Goal: Task Accomplishment & Management: Complete application form

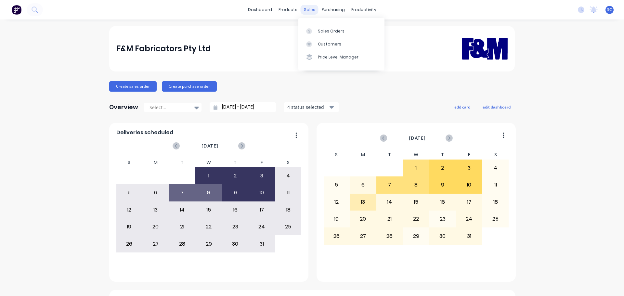
click at [309, 10] on div "sales" at bounding box center [310, 10] width 18 height 10
click at [330, 44] on div "Customers" at bounding box center [329, 44] width 23 height 6
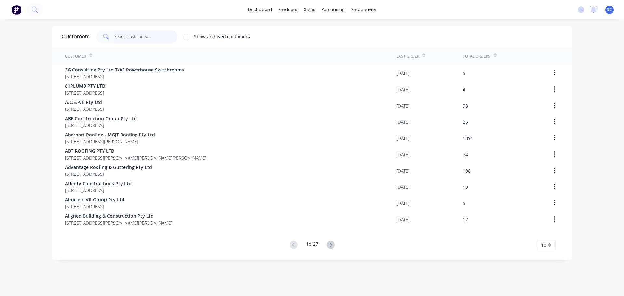
drag, startPoint x: 128, startPoint y: 31, endPoint x: 128, endPoint y: 34, distance: 3.6
click at [128, 32] on input "text" at bounding box center [145, 36] width 63 height 13
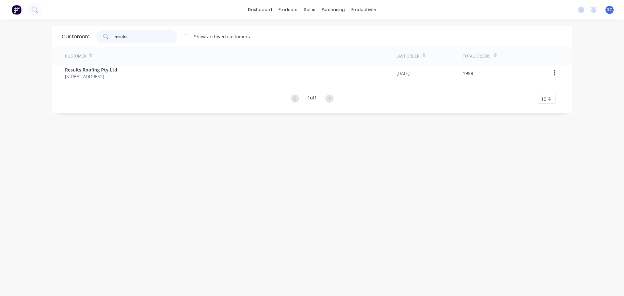
type input "results"
click at [79, 81] on div "Customer Last Order Total Orders Results Roofing Pty Ltd 71 York Street Coorpar…" at bounding box center [312, 75] width 520 height 57
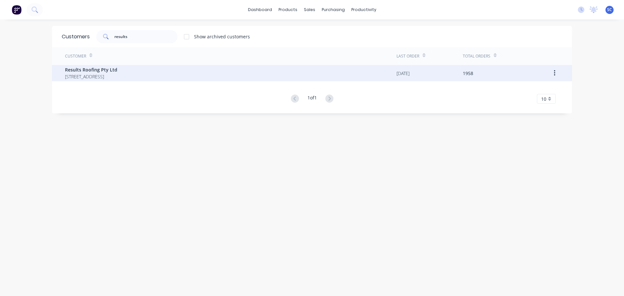
click at [79, 76] on span "71 York Street Coorparoo Queensland Australia 4151" at bounding box center [91, 76] width 52 height 7
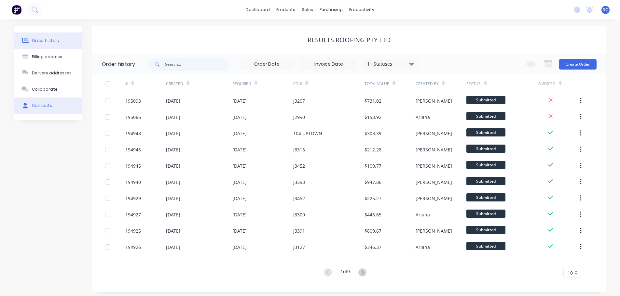
click at [42, 100] on button "Contacts" at bounding box center [48, 106] width 68 height 16
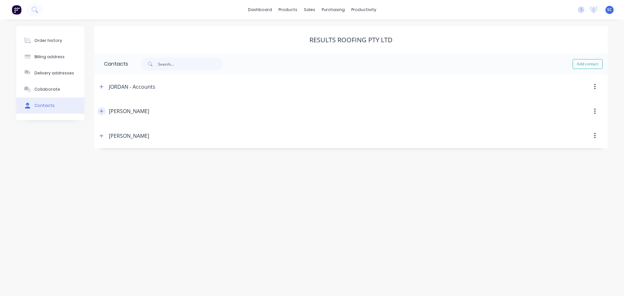
click at [99, 111] on button "button" at bounding box center [102, 111] width 8 height 8
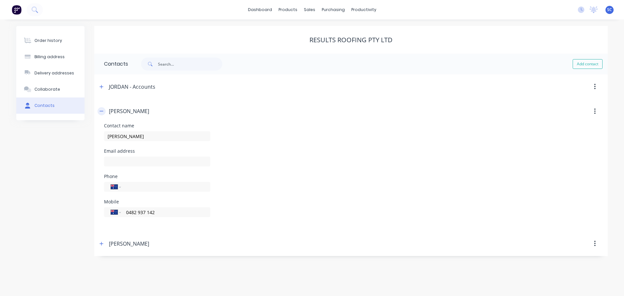
click at [104, 111] on button "button" at bounding box center [102, 111] width 8 height 8
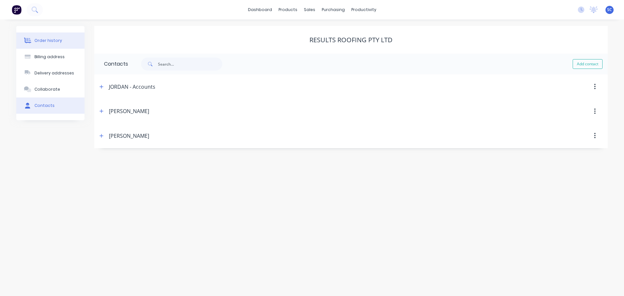
click at [52, 37] on button "Order history" at bounding box center [50, 41] width 68 height 16
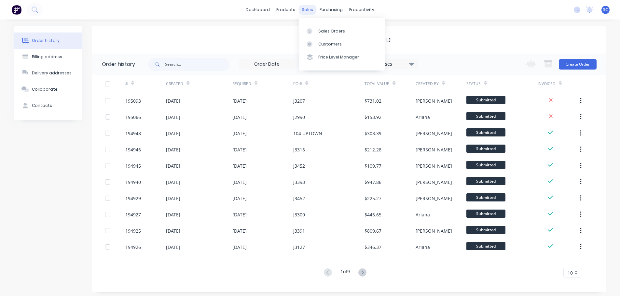
click at [307, 10] on div "sales" at bounding box center [307, 10] width 18 height 10
click at [330, 45] on div "Customers" at bounding box center [329, 44] width 23 height 6
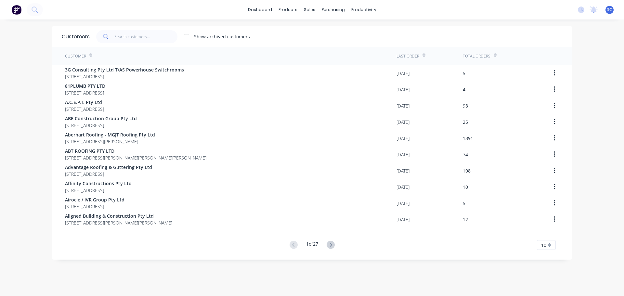
drag, startPoint x: 110, startPoint y: 36, endPoint x: 122, endPoint y: 43, distance: 14.4
click at [117, 44] on div "Customers Show archived customers" at bounding box center [312, 36] width 520 height 21
click at [124, 42] on input "text" at bounding box center [145, 36] width 63 height 13
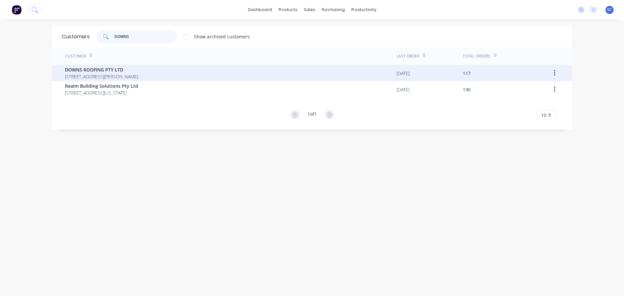
type input "DOWNS"
click at [120, 72] on span "DOWNS ROOFING PTY LTD" at bounding box center [101, 69] width 73 height 7
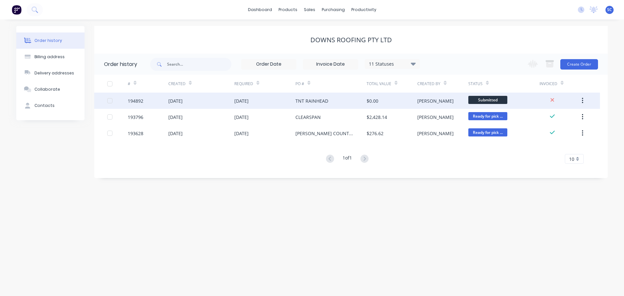
click at [163, 102] on div "194892" at bounding box center [148, 101] width 41 height 16
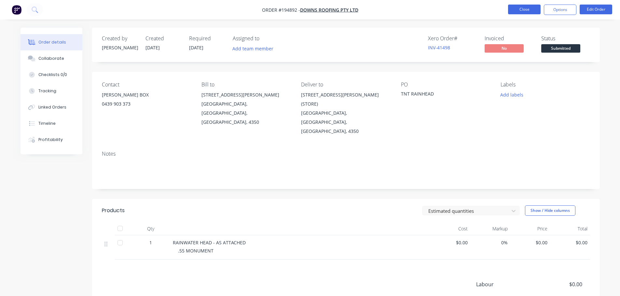
click at [518, 8] on button "Close" at bounding box center [524, 10] width 33 height 10
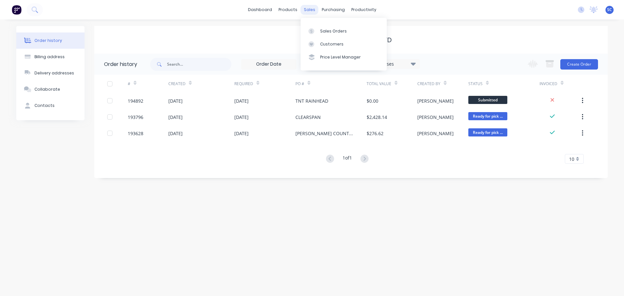
click at [302, 6] on div "sales" at bounding box center [310, 10] width 18 height 10
click at [328, 43] on div "Customers" at bounding box center [331, 44] width 23 height 6
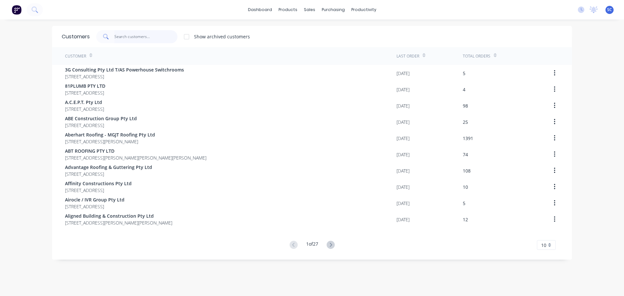
click at [126, 37] on input "text" at bounding box center [145, 36] width 63 height 13
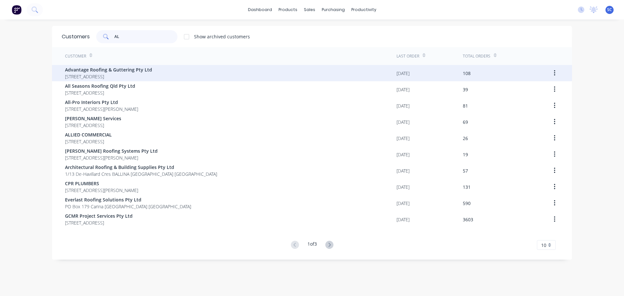
type input "A"
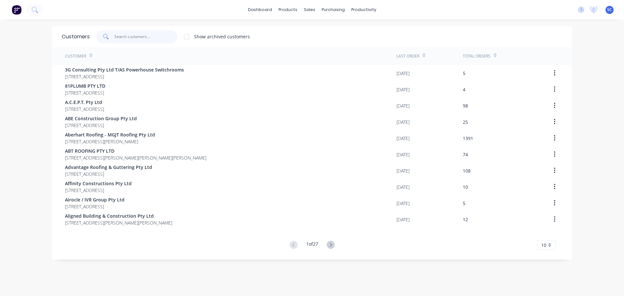
click at [122, 38] on input "text" at bounding box center [145, 36] width 63 height 13
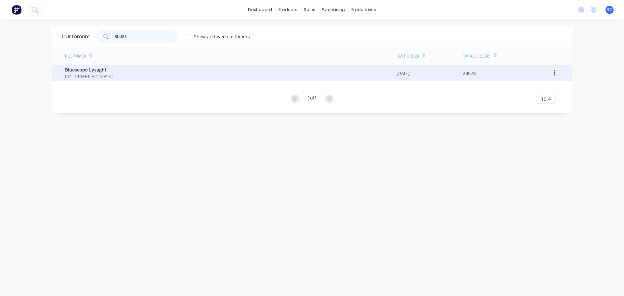
type input "BLUES"
click at [79, 73] on span "P.O. [STREET_ADDRESS]" at bounding box center [88, 76] width 47 height 7
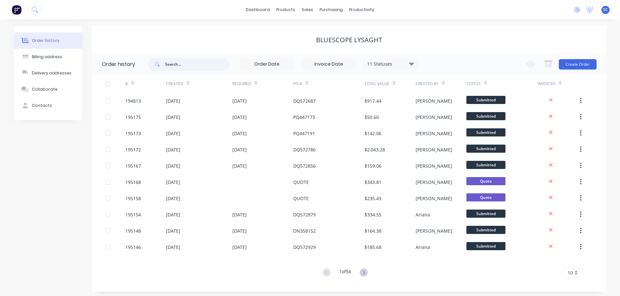
click at [176, 63] on input "text" at bounding box center [197, 64] width 64 height 13
type input "572926"
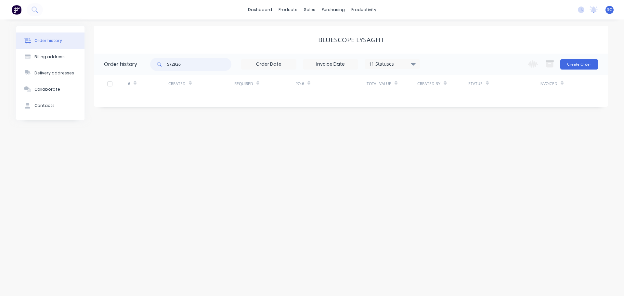
drag, startPoint x: 190, startPoint y: 64, endPoint x: 165, endPoint y: 65, distance: 25.7
click at [165, 65] on div "572926" at bounding box center [190, 64] width 81 height 13
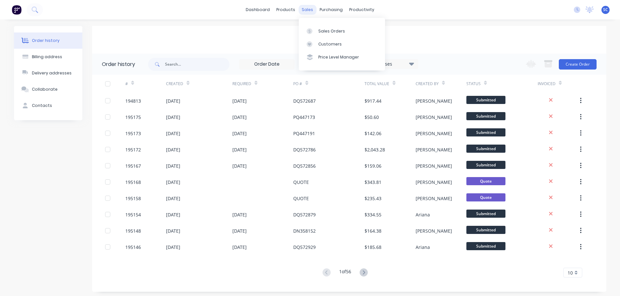
click at [305, 11] on div "sales" at bounding box center [307, 10] width 18 height 10
click at [330, 43] on div "Customers" at bounding box center [329, 44] width 23 height 6
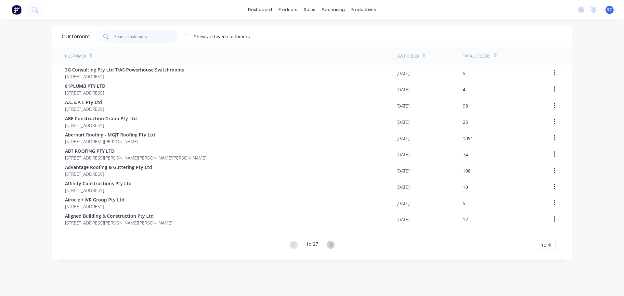
click at [137, 32] on input "text" at bounding box center [145, 36] width 63 height 13
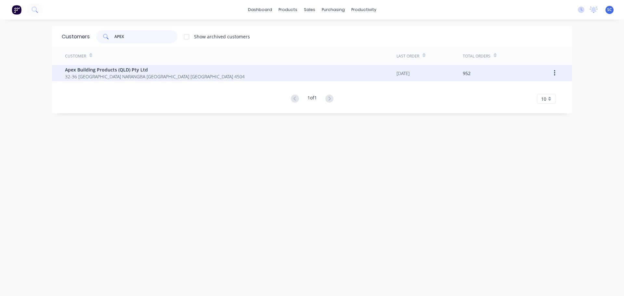
type input "APEX"
click at [101, 74] on span "32-36 Saltwater Circuit NARANGBA Queensland Australia 4504" at bounding box center [155, 76] width 180 height 7
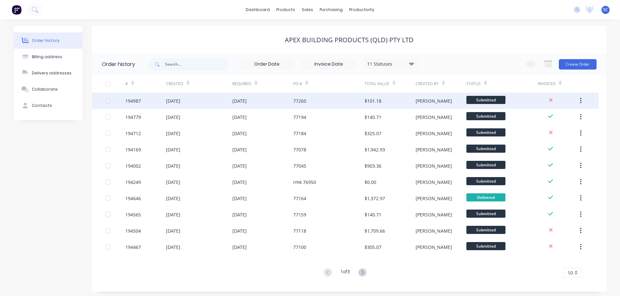
click at [209, 103] on div "08 Oct 2025" at bounding box center [199, 101] width 66 height 16
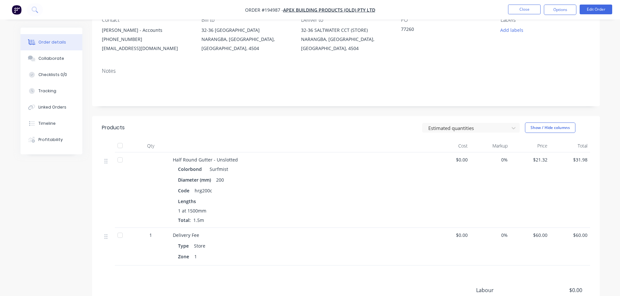
scroll to position [65, 0]
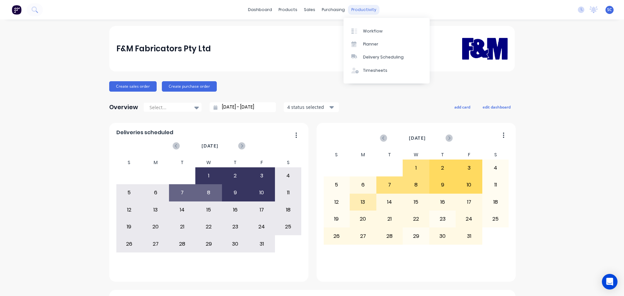
click at [367, 10] on div "productivity" at bounding box center [364, 10] width 32 height 10
click at [382, 56] on div "Delivery Scheduling" at bounding box center [383, 57] width 41 height 6
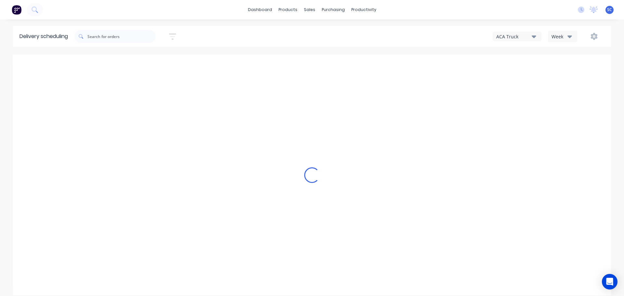
click at [514, 33] on div "ACA Truck" at bounding box center [514, 36] width 35 height 7
click at [515, 57] on div "FNM 09" at bounding box center [525, 59] width 64 height 13
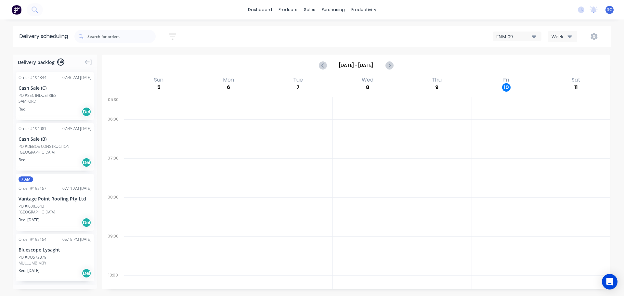
click at [175, 33] on icon "button" at bounding box center [172, 37] width 7 height 8
click at [138, 61] on input at bounding box center [143, 61] width 60 height 10
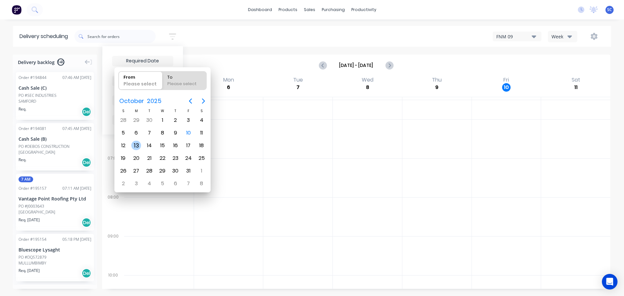
click at [136, 145] on div "13" at bounding box center [136, 146] width 10 height 10
type input "[DATE]"
radio input "false"
radio input "true"
click at [136, 145] on div "13" at bounding box center [136, 146] width 10 height 10
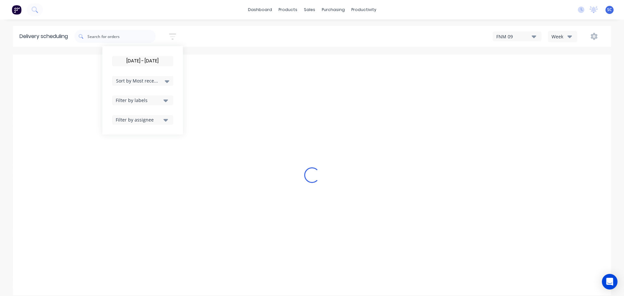
click at [147, 59] on input "12/10/25 - 13/10/25" at bounding box center [143, 61] width 60 height 10
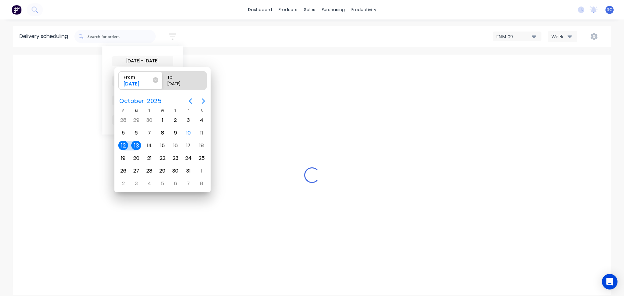
click at [137, 144] on div "13" at bounding box center [136, 146] width 10 height 10
type input "[DATE] - [DATE]"
radio input "false"
radio input "true"
click at [135, 142] on div "13" at bounding box center [136, 146] width 10 height 10
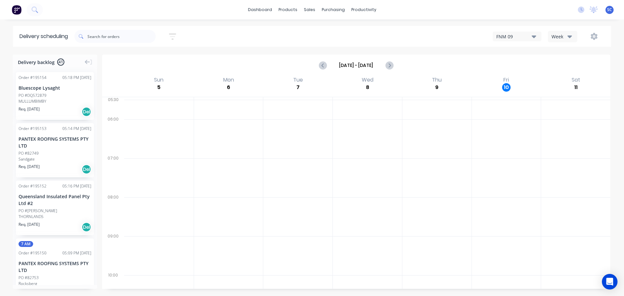
click at [176, 36] on icon "button" at bounding box center [172, 37] width 7 height 8
click at [173, 78] on div "Sort by Most recent" at bounding box center [142, 81] width 61 height 10
click at [123, 153] on div "Suburb" at bounding box center [142, 154] width 61 height 12
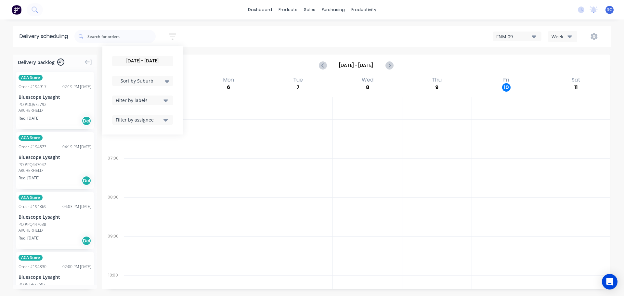
click at [209, 40] on div "[DATE] - [DATE] Sort by Suburb Created date Required date Order number Customer…" at bounding box center [342, 36] width 537 height 18
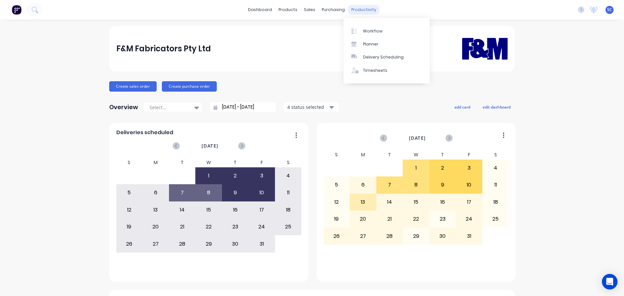
click at [361, 10] on div "productivity" at bounding box center [364, 10] width 32 height 10
click at [386, 58] on div "Delivery Scheduling" at bounding box center [383, 57] width 41 height 6
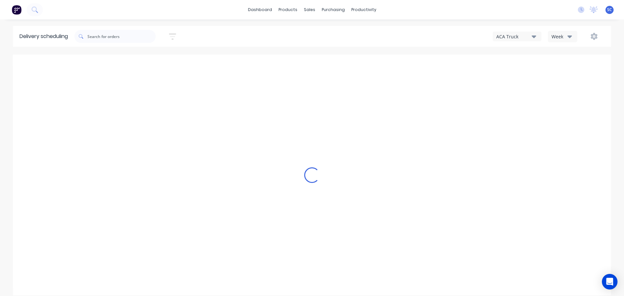
click at [527, 36] on div "ACA Truck" at bounding box center [514, 36] width 35 height 7
click at [515, 62] on div "FNM 09" at bounding box center [525, 59] width 64 height 13
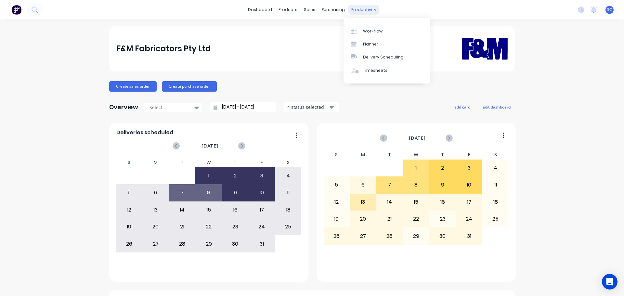
click at [359, 9] on div "productivity" at bounding box center [364, 10] width 32 height 10
click at [383, 55] on div "Delivery Scheduling" at bounding box center [383, 57] width 41 height 6
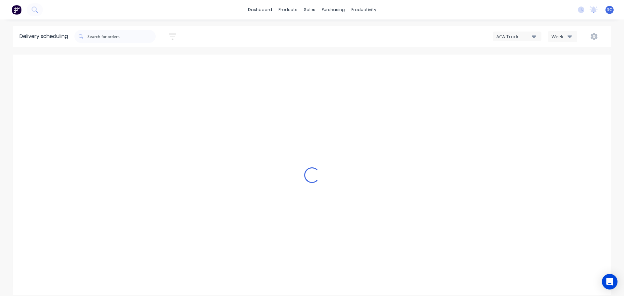
click at [565, 36] on div "Week" at bounding box center [561, 36] width 19 height 7
click at [571, 71] on div "Vehicle" at bounding box center [581, 66] width 64 height 13
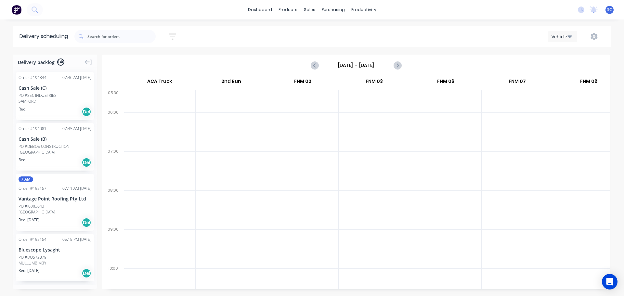
click at [349, 65] on input "Sunday - 05/10/25" at bounding box center [356, 65] width 64 height 10
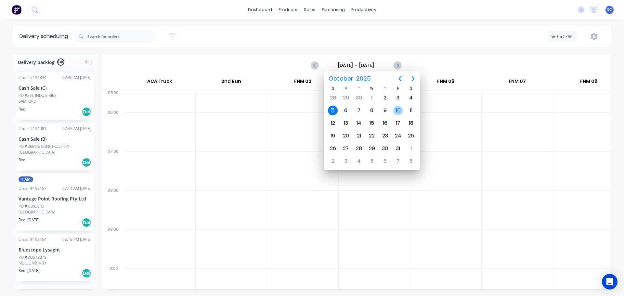
click at [398, 110] on div "10" at bounding box center [399, 111] width 10 height 10
type input "Friday - 10/10/25"
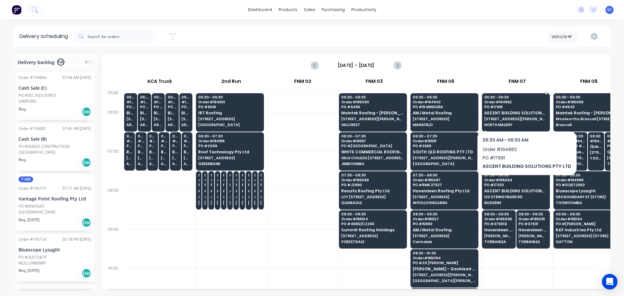
click at [521, 112] on span "ASCENT BUILDING SOLUTIONS PTY LTD" at bounding box center [516, 113] width 63 height 4
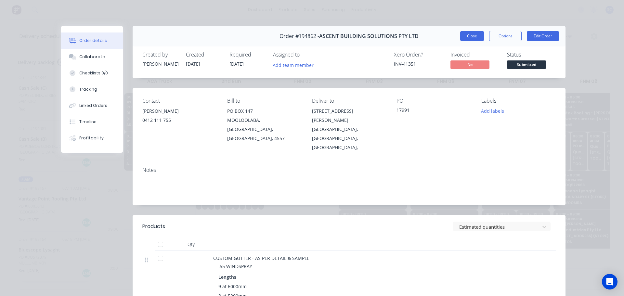
click at [469, 36] on button "Close" at bounding box center [473, 36] width 24 height 10
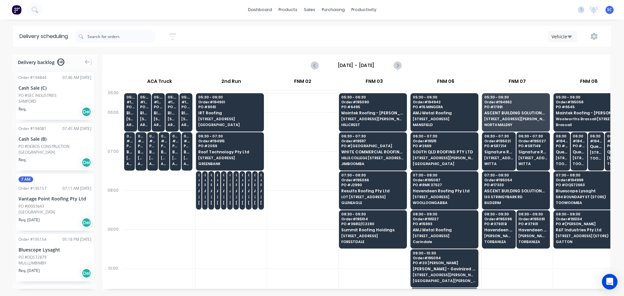
click at [469, 36] on div "Vehicle" at bounding box center [471, 37] width 269 height 12
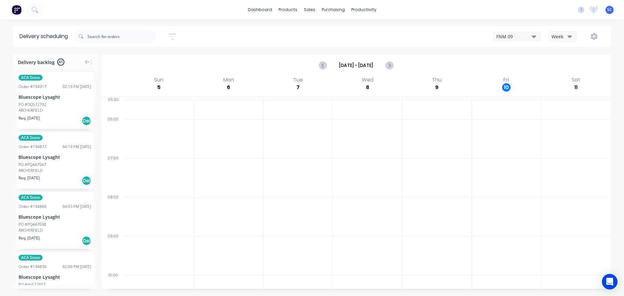
click at [176, 37] on icon "button" at bounding box center [172, 37] width 7 height 8
click at [143, 61] on input "[DATE] - [DATE]" at bounding box center [143, 61] width 60 height 10
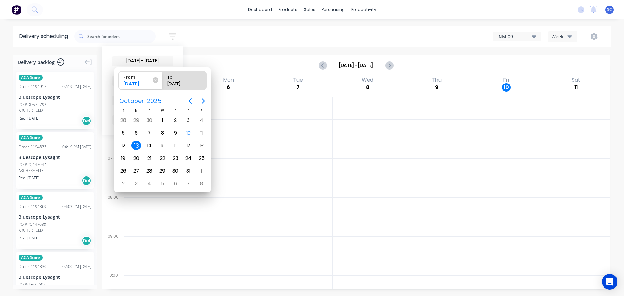
click at [138, 145] on div "13" at bounding box center [136, 146] width 10 height 10
radio input "false"
radio input "true"
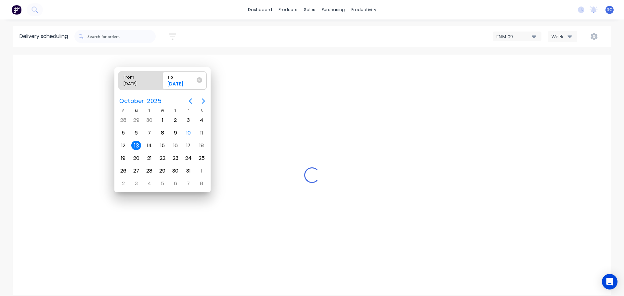
click at [138, 145] on div "13" at bounding box center [136, 146] width 10 height 10
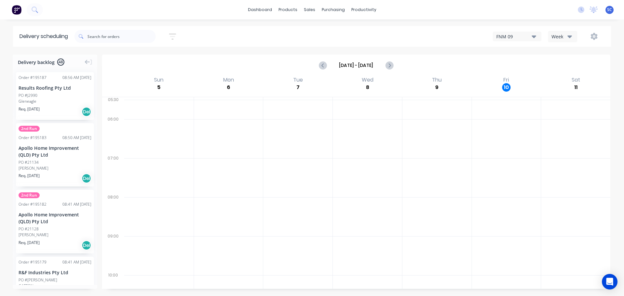
click at [175, 36] on icon "button" at bounding box center [172, 36] width 5 height 1
click at [169, 81] on icon at bounding box center [167, 81] width 5 height 3
click at [135, 155] on div "Suburb" at bounding box center [142, 154] width 61 height 12
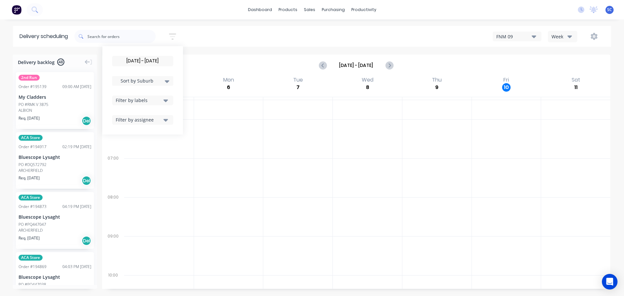
click at [202, 36] on div "[DATE] - [DATE] Sort by Suburb Created date Required date Order number Customer…" at bounding box center [342, 36] width 537 height 18
click at [225, 34] on div "[DATE] - [DATE] Sort by Suburb Created date Required date Order number Customer…" at bounding box center [342, 36] width 537 height 18
click at [274, 39] on div "[DATE] - [DATE] Sort by Suburb Created date Required date Order number Customer…" at bounding box center [342, 36] width 537 height 18
click at [271, 37] on div "[DATE] - [DATE] Sort by Suburb Created date Required date Order number Customer…" at bounding box center [342, 36] width 537 height 18
click at [227, 142] on div at bounding box center [228, 138] width 69 height 39
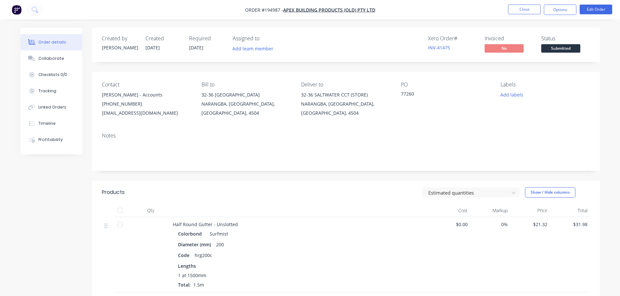
click at [519, 7] on button "Close" at bounding box center [524, 10] width 33 height 10
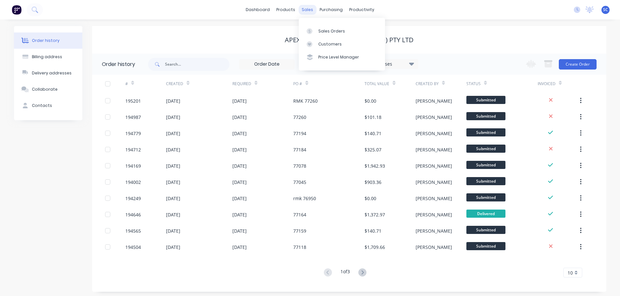
click at [308, 10] on div "sales" at bounding box center [307, 10] width 18 height 10
click at [337, 46] on div "Customers" at bounding box center [329, 44] width 23 height 6
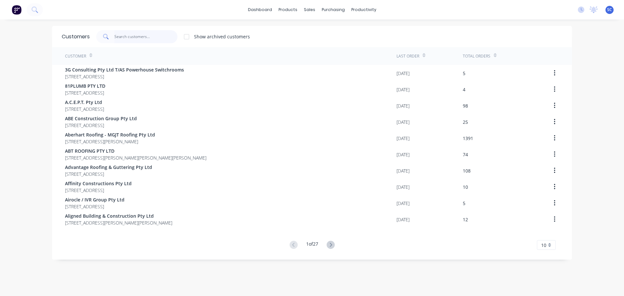
click at [127, 36] on input "text" at bounding box center [145, 36] width 63 height 13
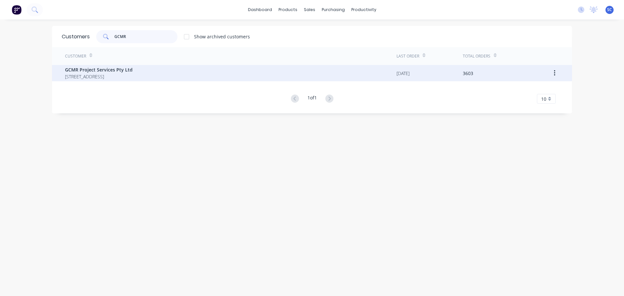
type input "GCMR"
click at [111, 72] on span "GCMR Project Services Pty Ltd" at bounding box center [99, 69] width 68 height 7
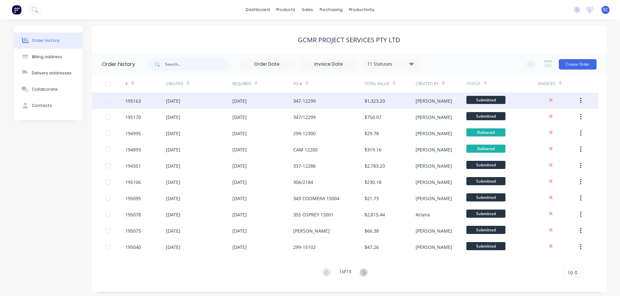
click at [218, 102] on div "[DATE]" at bounding box center [199, 101] width 66 height 16
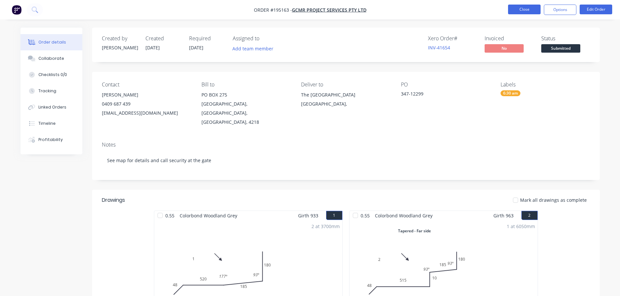
click at [528, 9] on button "Close" at bounding box center [524, 10] width 33 height 10
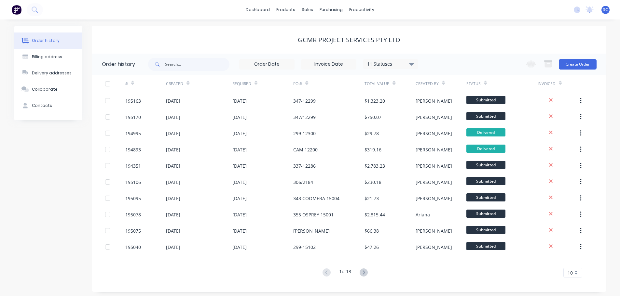
click at [253, 36] on div "GCMR Project Services Pty Ltd" at bounding box center [349, 40] width 514 height 8
click at [212, 6] on div "dashboard products sales purchasing productivity dashboard products Product Cat…" at bounding box center [310, 10] width 620 height 20
click at [243, 36] on div "GCMR Project Services Pty Ltd" at bounding box center [349, 40] width 514 height 8
click at [308, 7] on div "sales" at bounding box center [307, 10] width 18 height 10
click at [333, 46] on div "Customers" at bounding box center [329, 44] width 23 height 6
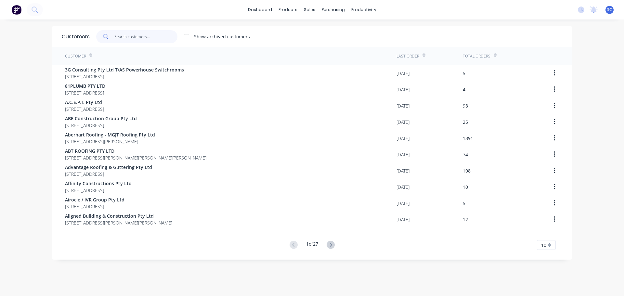
click at [122, 36] on input "text" at bounding box center [145, 36] width 63 height 13
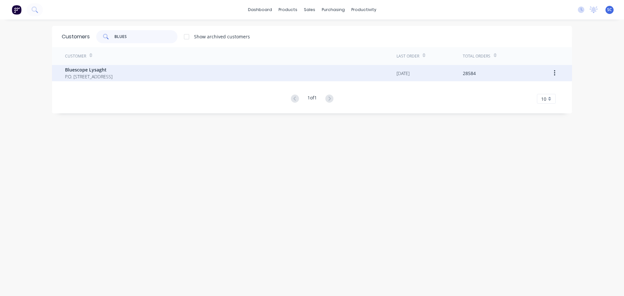
type input "BLUES"
click at [80, 73] on span "P.O. Box 144 Archerfield Australia 4108" at bounding box center [88, 76] width 47 height 7
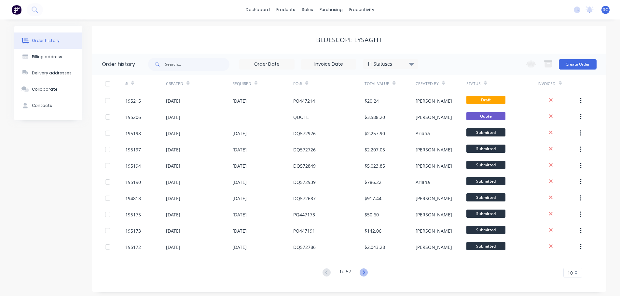
click at [366, 274] on icon at bounding box center [363, 273] width 8 height 8
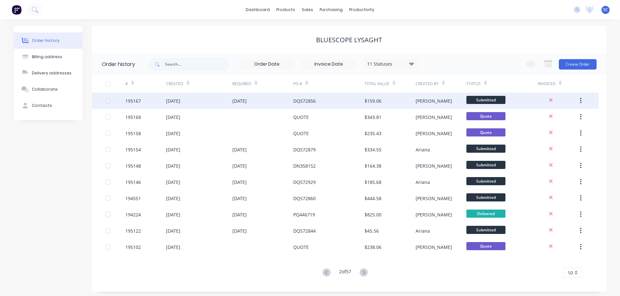
click at [245, 101] on div "[DATE]" at bounding box center [239, 101] width 14 height 7
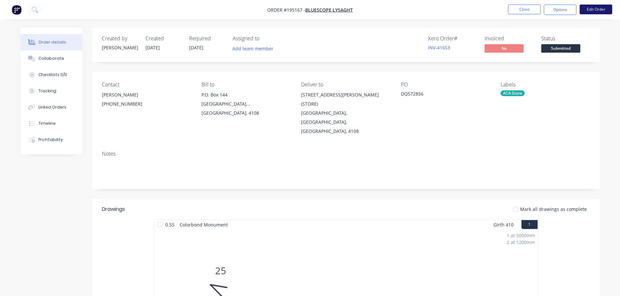
click at [595, 7] on button "Edit Order" at bounding box center [595, 10] width 33 height 10
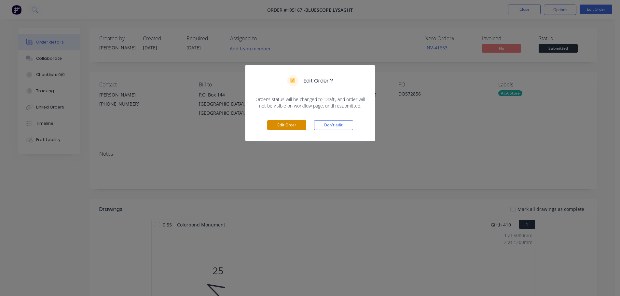
click at [287, 125] on button "Edit Order" at bounding box center [286, 125] width 39 height 10
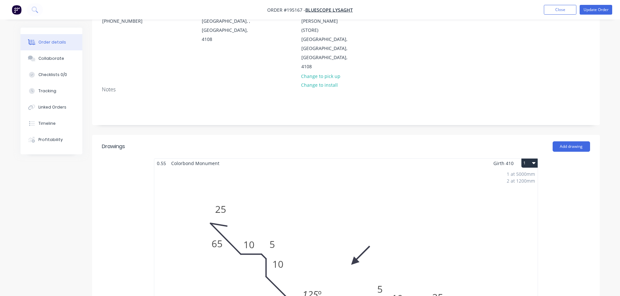
scroll to position [98, 0]
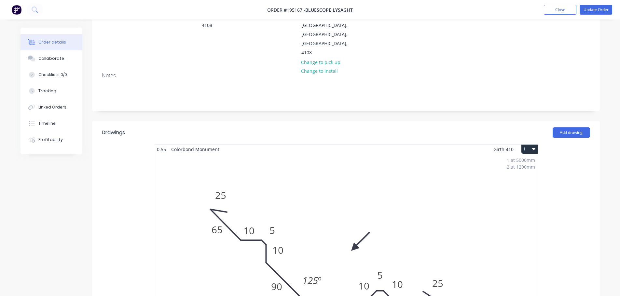
click at [322, 198] on div "1 at 5000mm 2 at 1200mm Total lm $/M Total 7.4m $19.54 $144.60" at bounding box center [345, 253] width 383 height 198
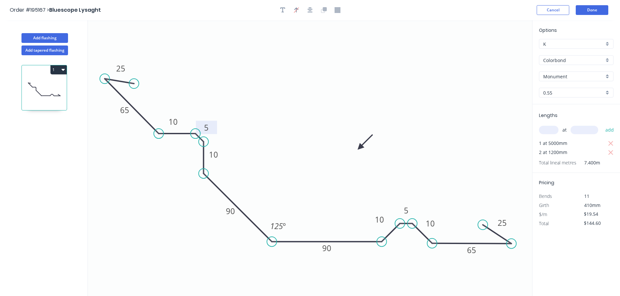
click at [208, 126] on tspan "5" at bounding box center [206, 127] width 5 height 11
click at [408, 209] on tspan "5" at bounding box center [406, 210] width 5 height 11
click at [457, 173] on icon "0 25 25 90 10 65 10 8 65 90 10 8 10 125 º" at bounding box center [310, 158] width 444 height 276
click at [592, 11] on button "Done" at bounding box center [591, 10] width 33 height 10
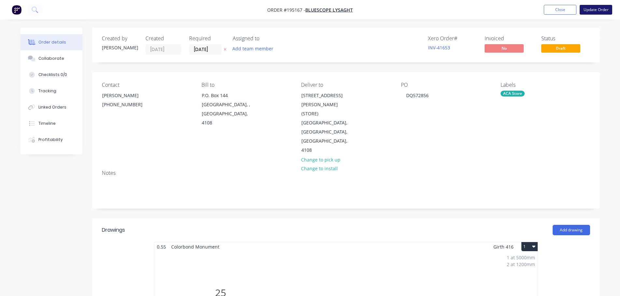
click at [592, 11] on button "Update Order" at bounding box center [595, 10] width 33 height 10
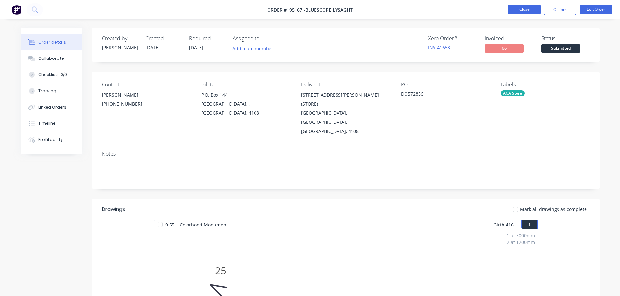
click at [520, 8] on button "Close" at bounding box center [524, 10] width 33 height 10
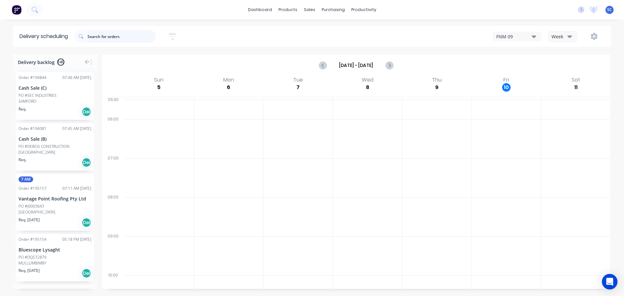
click at [109, 40] on input "text" at bounding box center [121, 36] width 68 height 13
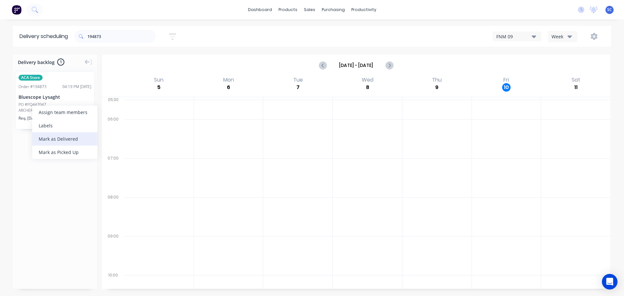
click at [52, 139] on div "Mark as Delivered" at bounding box center [64, 138] width 65 height 13
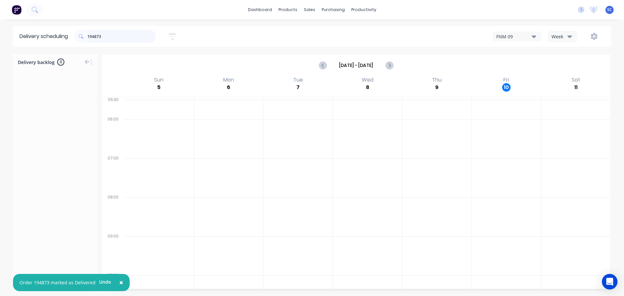
click at [122, 35] on input "194873" at bounding box center [121, 36] width 68 height 13
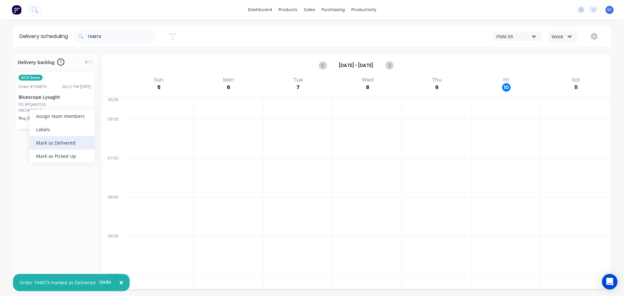
click at [59, 143] on div "Mark as Delivered" at bounding box center [62, 142] width 65 height 13
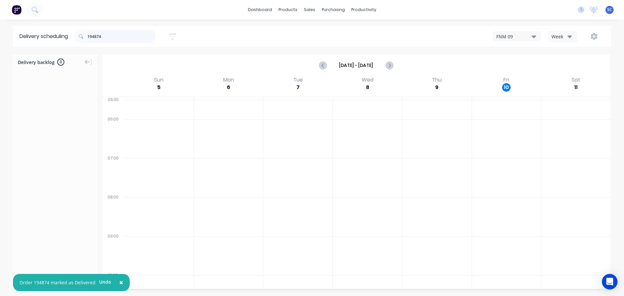
click at [106, 36] on input "194874" at bounding box center [121, 36] width 68 height 13
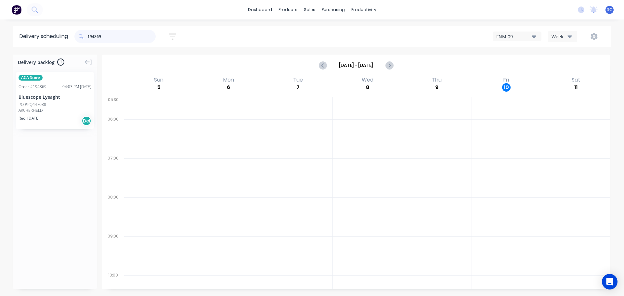
type input "194869"
click at [68, 142] on div "Mark as Delivered" at bounding box center [69, 141] width 65 height 13
drag, startPoint x: 119, startPoint y: 38, endPoint x: 89, endPoint y: 39, distance: 29.3
click at [89, 39] on input "194869" at bounding box center [121, 36] width 68 height 13
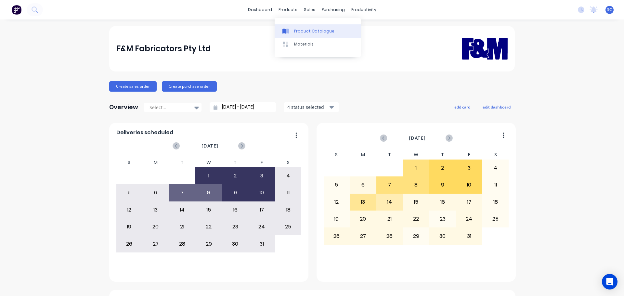
click at [309, 33] on div "Product Catalogue" at bounding box center [314, 31] width 40 height 6
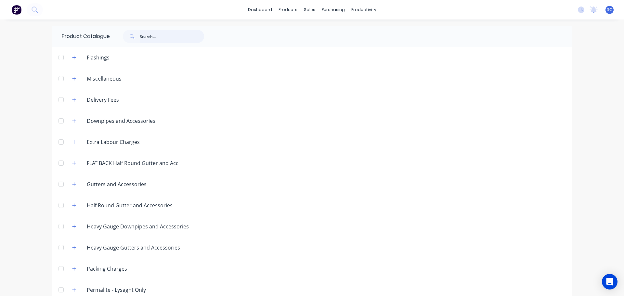
click at [161, 37] on input "text" at bounding box center [172, 36] width 64 height 13
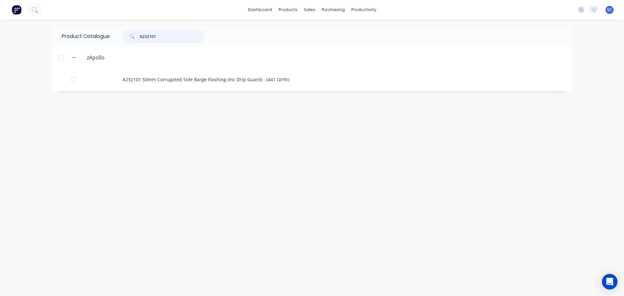
type input "A232101"
click at [243, 24] on div "dashboard products sales purchasing productivity dashboard products Product Cat…" at bounding box center [312, 148] width 624 height 296
click at [238, 164] on div "Product Catalogue A232101 zApollo A232101 50mm Corrugated Side Barge Flashing (…" at bounding box center [312, 158] width 520 height 264
click at [334, 26] on link "Sales Orders" at bounding box center [344, 30] width 86 height 13
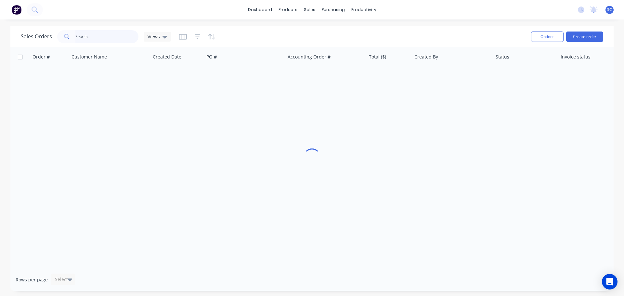
click at [88, 36] on input "text" at bounding box center [106, 36] width 63 height 13
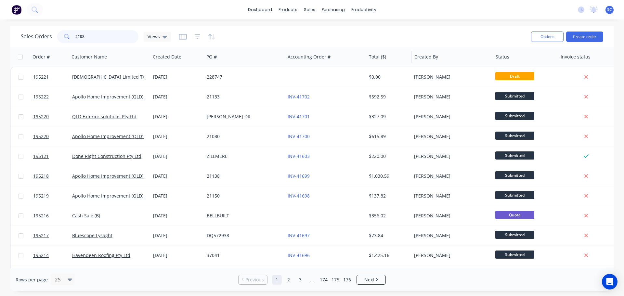
type input "21087"
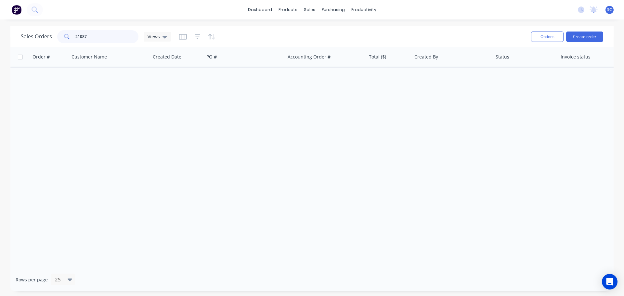
click at [48, 42] on div "Sales Orders 21087 Views" at bounding box center [96, 36] width 150 height 13
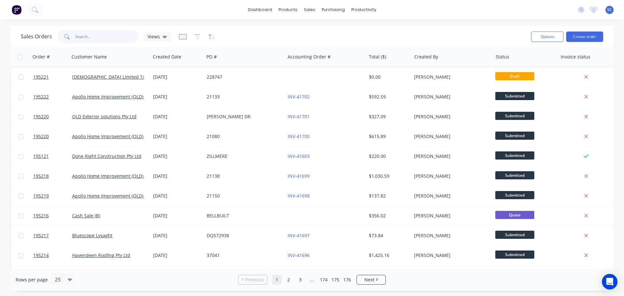
click at [98, 40] on input "text" at bounding box center [106, 36] width 63 height 13
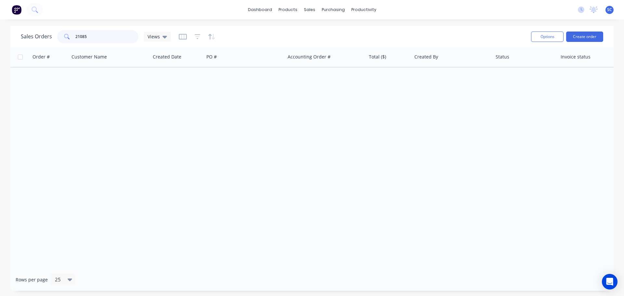
type input "21085"
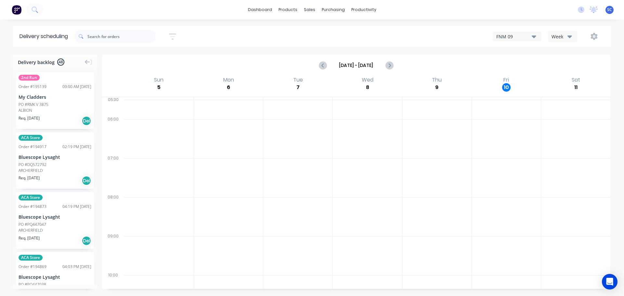
click at [176, 33] on icon "button" at bounding box center [172, 37] width 7 height 8
click at [140, 60] on input "13/10/25 - 13/10/25" at bounding box center [143, 61] width 60 height 10
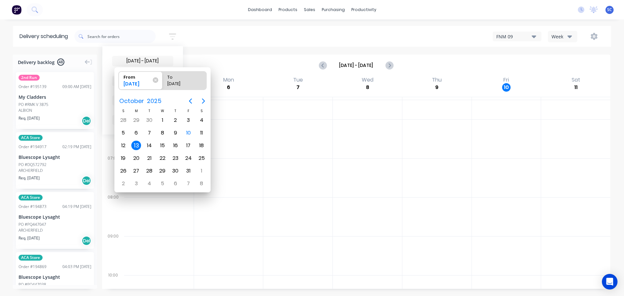
click at [136, 146] on div "13" at bounding box center [136, 146] width 10 height 10
radio input "false"
radio input "true"
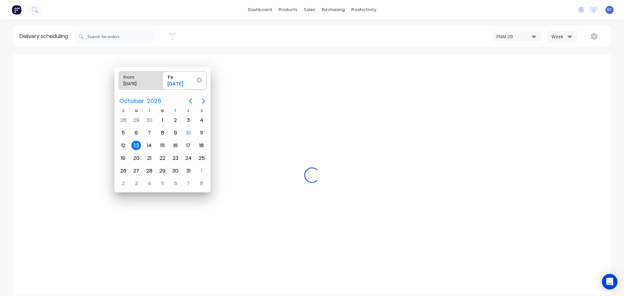
click at [136, 146] on div "13" at bounding box center [136, 146] width 10 height 10
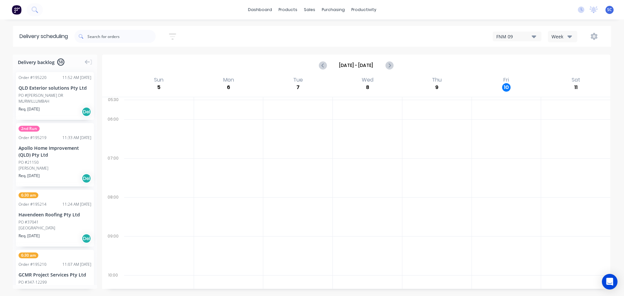
click at [174, 33] on icon "button" at bounding box center [172, 36] width 7 height 6
click at [168, 81] on icon at bounding box center [167, 81] width 5 height 3
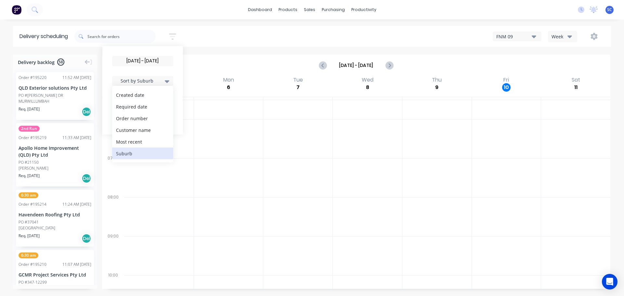
click at [167, 81] on icon at bounding box center [167, 81] width 5 height 3
click at [160, 100] on div "Filter by labels" at bounding box center [139, 100] width 46 height 7
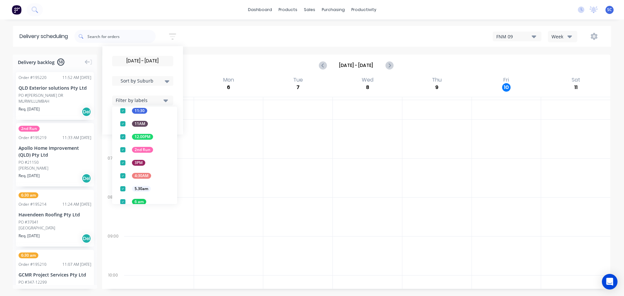
scroll to position [85, 0]
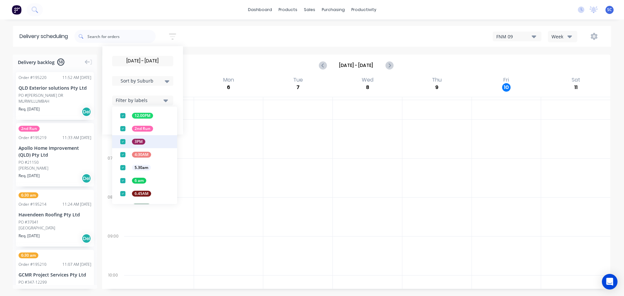
click at [124, 129] on div "button" at bounding box center [122, 128] width 13 height 13
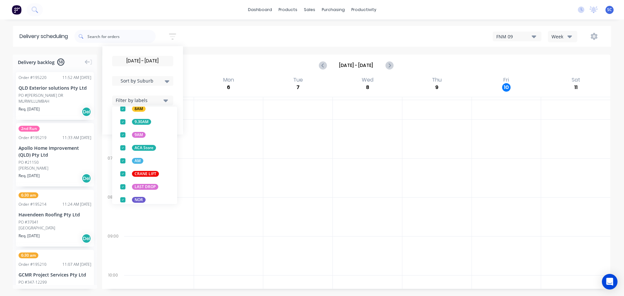
scroll to position [256, 0]
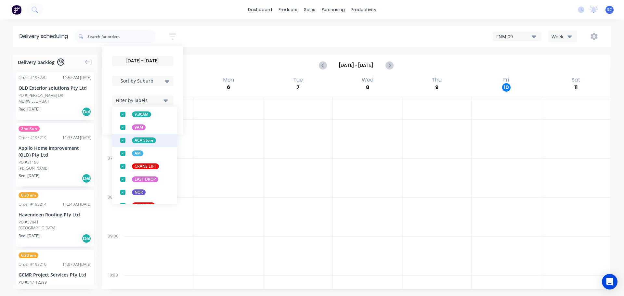
click at [124, 140] on div "button" at bounding box center [122, 140] width 13 height 13
click at [218, 37] on div "13/10/25 - 13/10/25 Sort by Suburb Created date Required date Order number Cust…" at bounding box center [342, 36] width 537 height 18
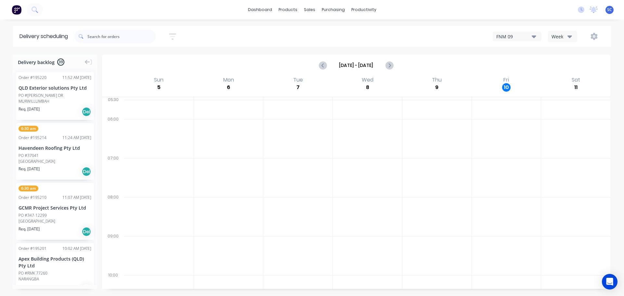
click at [175, 35] on icon "button" at bounding box center [172, 37] width 7 height 8
click at [149, 98] on div "Filter by labels" at bounding box center [139, 100] width 46 height 7
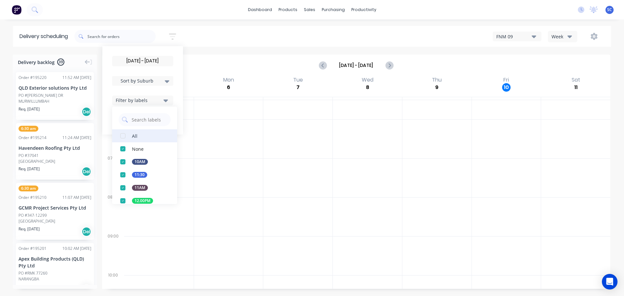
click at [127, 137] on div "button" at bounding box center [122, 135] width 13 height 13
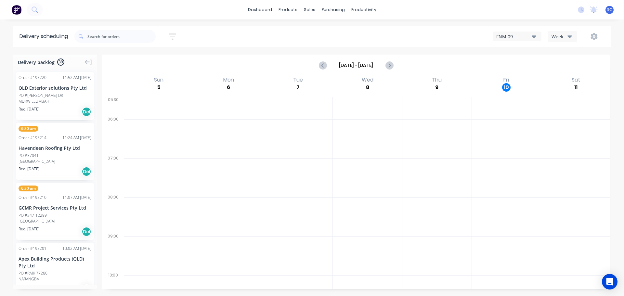
click at [228, 34] on div "13/10/25 - 13/10/25 Sort by Suburb Created date Required date Order number Cust…" at bounding box center [342, 36] width 537 height 18
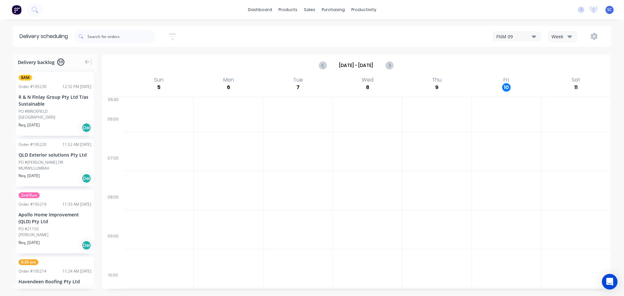
scroll to position [0, 0]
click at [173, 33] on icon "button" at bounding box center [172, 37] width 7 height 8
click at [137, 78] on span "Sort by Suburb" at bounding box center [137, 80] width 42 height 7
click at [128, 154] on div "Suburb" at bounding box center [142, 154] width 61 height 12
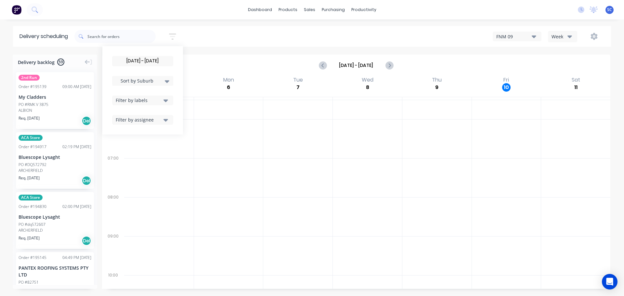
click at [204, 35] on div "13/10/25 - 13/10/25 Sort by Suburb Created date Required date Order number Cust…" at bounding box center [342, 36] width 537 height 18
click at [242, 35] on div "13/10/25 - 13/10/25 Sort by Suburb Created date Required date Order number Cust…" at bounding box center [342, 36] width 537 height 18
click at [173, 33] on icon "button" at bounding box center [172, 37] width 7 height 8
click at [131, 62] on input "13/10/25 - 13/10/25" at bounding box center [143, 61] width 60 height 10
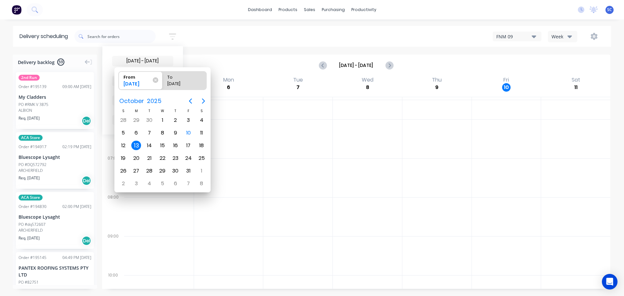
click at [136, 145] on div "13" at bounding box center [136, 146] width 10 height 10
radio input "false"
radio input "true"
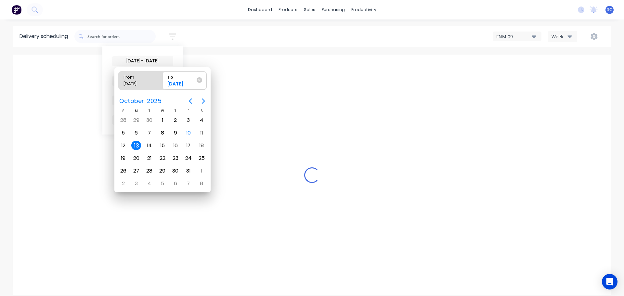
click at [138, 146] on div "13" at bounding box center [136, 146] width 10 height 10
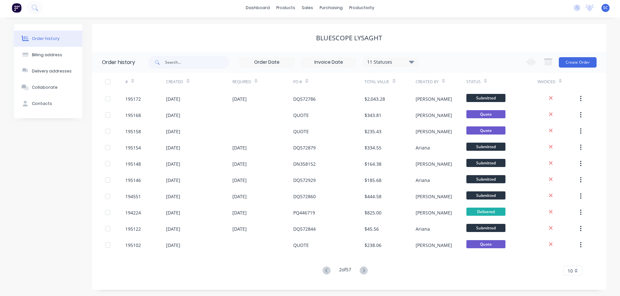
scroll to position [2, 0]
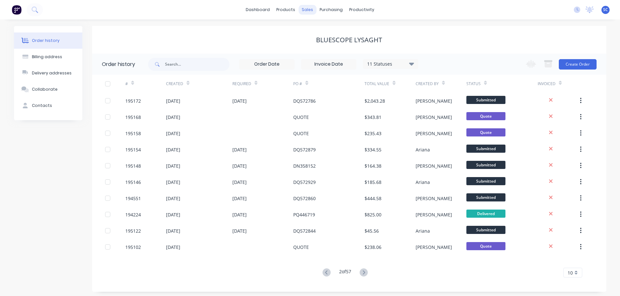
scroll to position [2, 0]
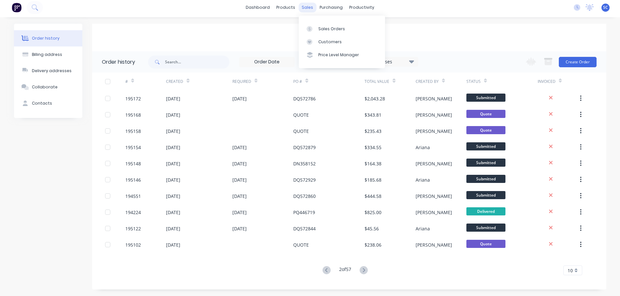
click at [303, 8] on div "sales" at bounding box center [307, 8] width 18 height 10
click at [328, 41] on div "Customers" at bounding box center [329, 42] width 23 height 6
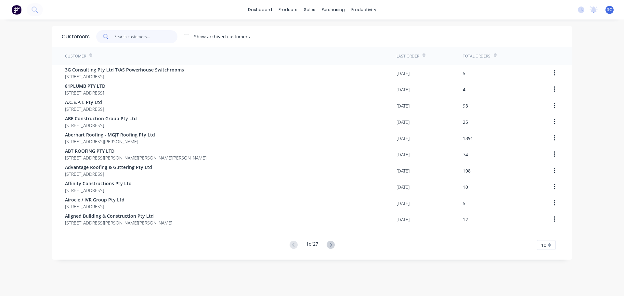
click at [138, 34] on input "text" at bounding box center [145, 36] width 63 height 13
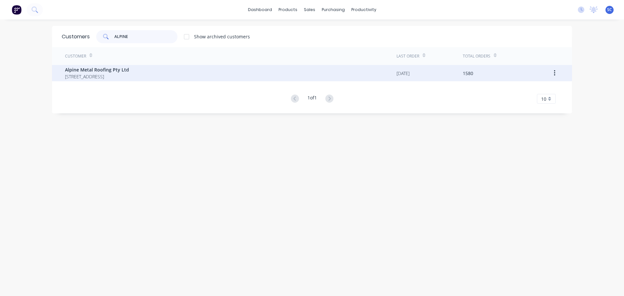
type input "ALPINE"
click at [107, 75] on span "5 Brigadoon Street Mansfield Queensland Australia" at bounding box center [97, 76] width 64 height 7
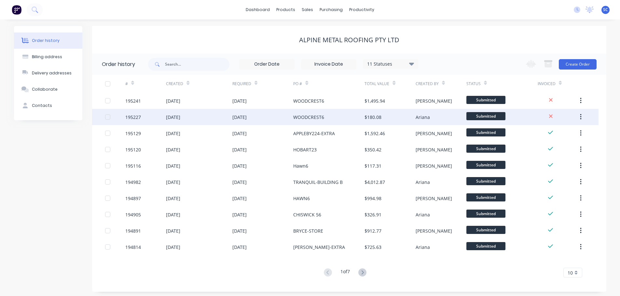
click at [214, 120] on div "10 Oct 2025" at bounding box center [199, 117] width 66 height 16
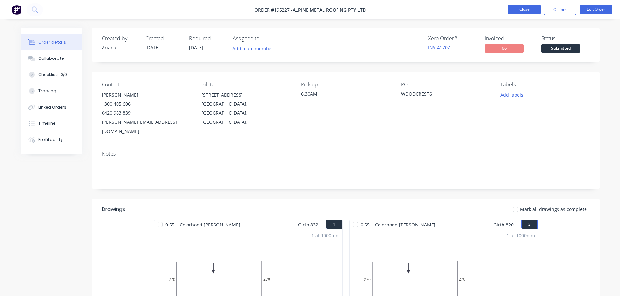
click at [527, 8] on button "Close" at bounding box center [524, 10] width 33 height 10
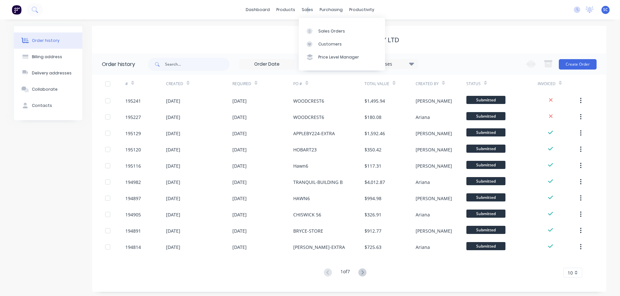
drag, startPoint x: 307, startPoint y: 8, endPoint x: 308, endPoint y: 17, distance: 8.5
click at [308, 8] on div "sales" at bounding box center [307, 10] width 18 height 10
click at [326, 44] on div "Customers" at bounding box center [329, 44] width 23 height 6
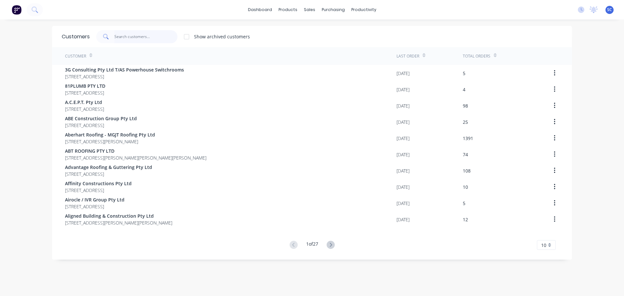
click at [132, 41] on input "text" at bounding box center [145, 36] width 63 height 13
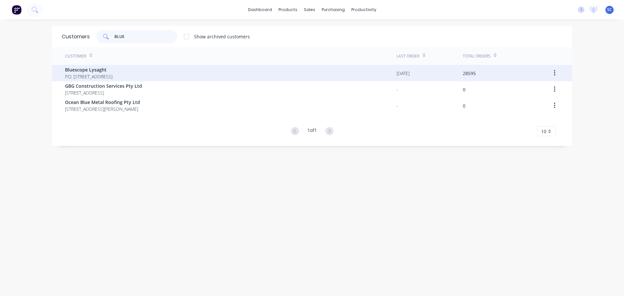
type input "BLUE"
click at [99, 76] on span "P.O. Box 144 Archerfield Australia 4108" at bounding box center [88, 76] width 47 height 7
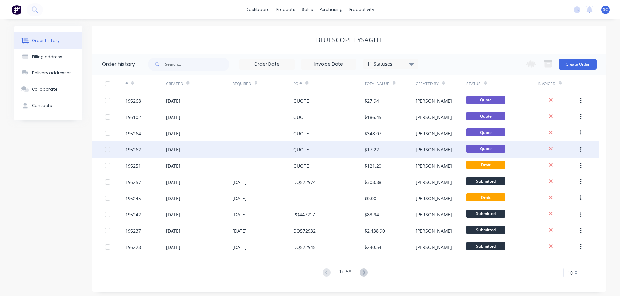
click at [180, 149] on div "10 Oct 2025" at bounding box center [173, 149] width 14 height 7
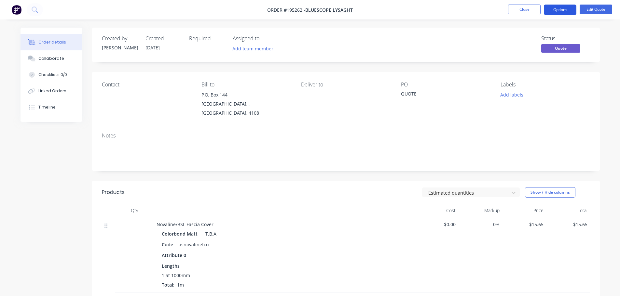
click at [563, 7] on button "Options" at bounding box center [559, 10] width 33 height 10
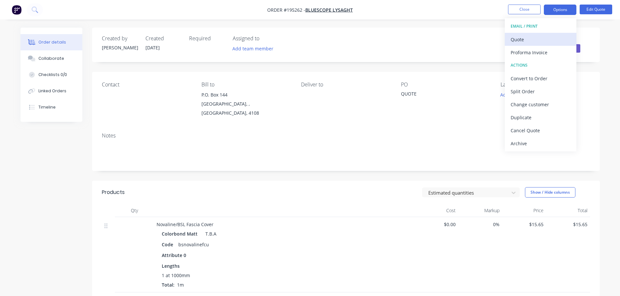
click at [527, 39] on div "Quote" at bounding box center [540, 39] width 60 height 9
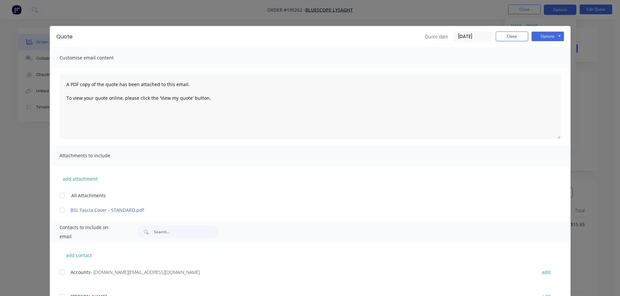
click at [60, 195] on div at bounding box center [62, 195] width 13 height 13
click at [543, 35] on button "Options" at bounding box center [547, 37] width 33 height 10
click at [545, 58] on button "Print" at bounding box center [552, 58] width 42 height 11
drag, startPoint x: 513, startPoint y: 37, endPoint x: 516, endPoint y: 38, distance: 3.9
click at [513, 36] on button "Close" at bounding box center [511, 37] width 33 height 10
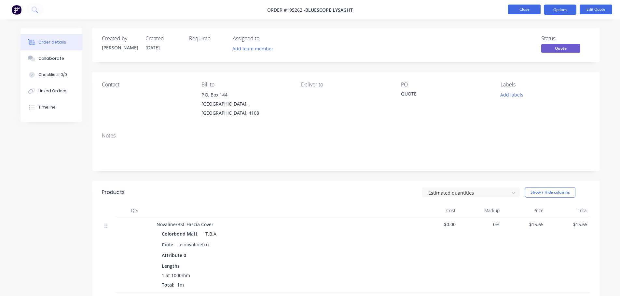
click at [522, 7] on button "Close" at bounding box center [524, 10] width 33 height 10
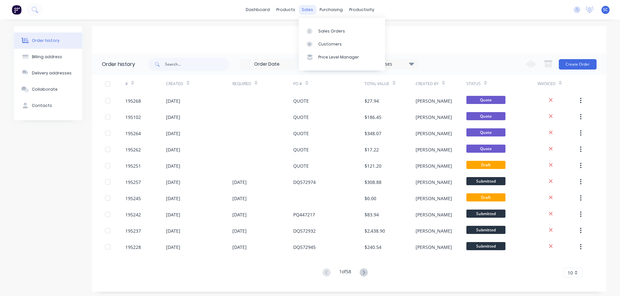
click at [307, 7] on div "sales" at bounding box center [307, 10] width 18 height 10
click at [331, 43] on div "Customers" at bounding box center [329, 44] width 23 height 6
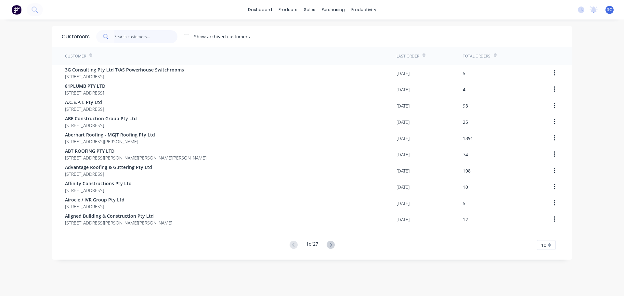
click at [128, 37] on input "text" at bounding box center [145, 36] width 63 height 13
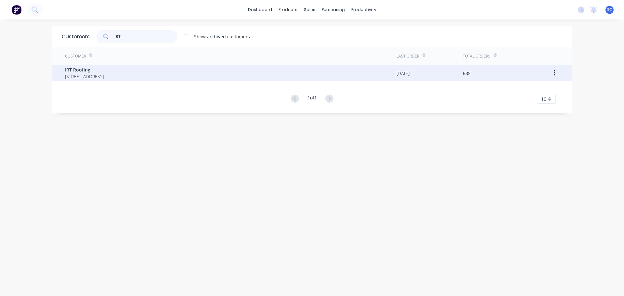
type input "IRT"
click at [103, 79] on span "PO Box 189 Cleveland Queensland Australia 4163" at bounding box center [84, 76] width 39 height 7
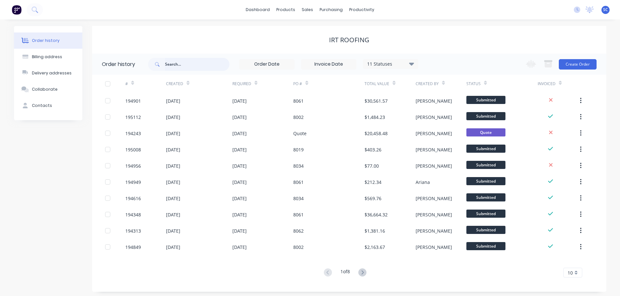
click at [180, 62] on input "text" at bounding box center [197, 64] width 64 height 13
type input "194901"
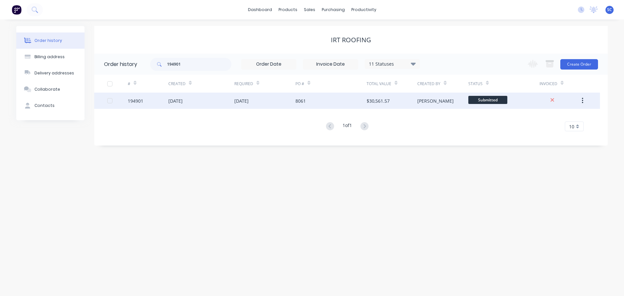
click at [240, 102] on div "13 Oct 2025" at bounding box center [241, 101] width 14 height 7
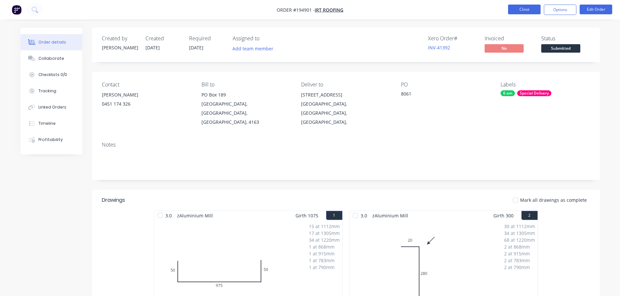
click at [521, 10] on button "Close" at bounding box center [524, 10] width 33 height 10
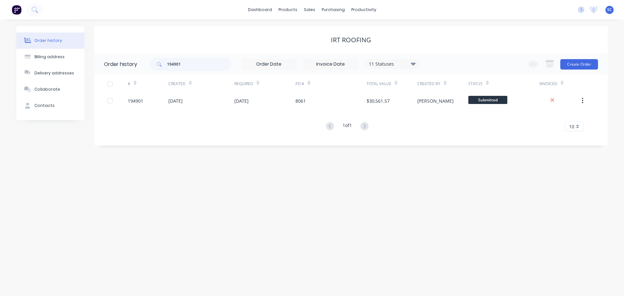
click at [240, 36] on div "IRT Roofing" at bounding box center [351, 40] width 514 height 8
click at [307, 9] on div "sales" at bounding box center [310, 10] width 18 height 10
click at [327, 44] on div "Customers" at bounding box center [331, 44] width 23 height 6
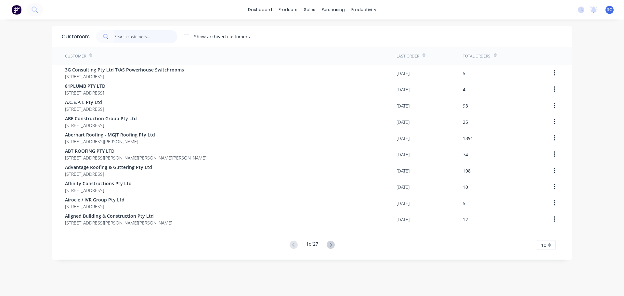
click at [154, 38] on input "text" at bounding box center [145, 36] width 63 height 13
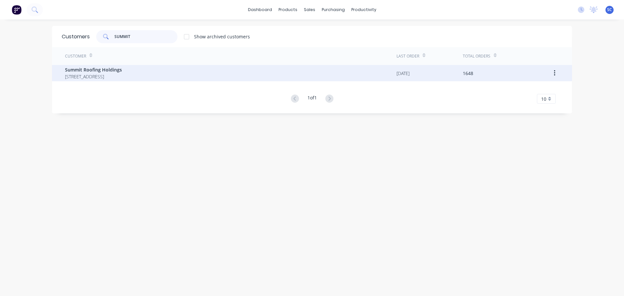
type input "SUMMIT"
click at [115, 68] on span "Summit Roofing Holdings" at bounding box center [93, 69] width 57 height 7
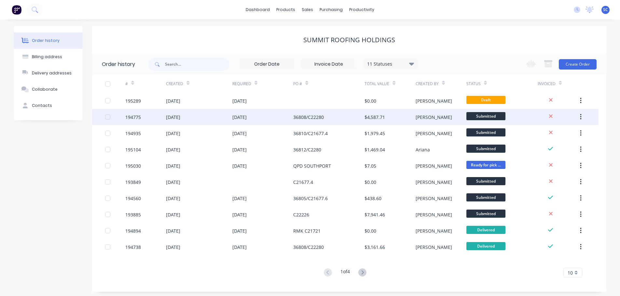
click at [180, 119] on div "07 Oct 2025" at bounding box center [173, 117] width 14 height 7
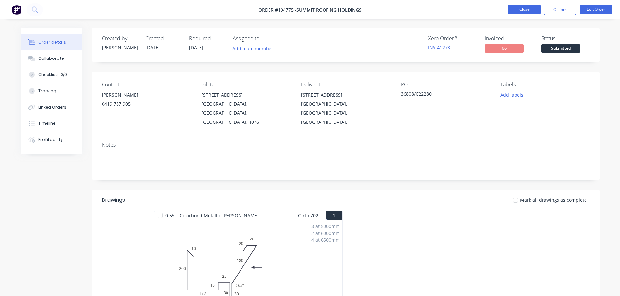
click at [521, 6] on button "Close" at bounding box center [524, 10] width 33 height 10
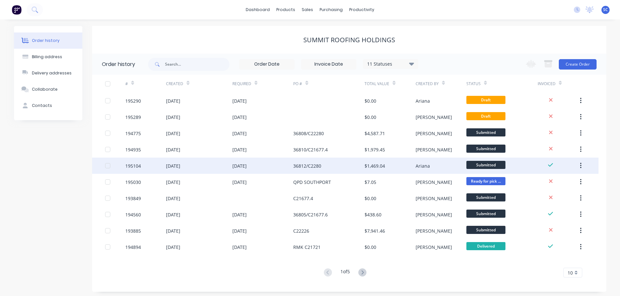
click at [216, 166] on div "09 Oct 2025" at bounding box center [199, 166] width 66 height 16
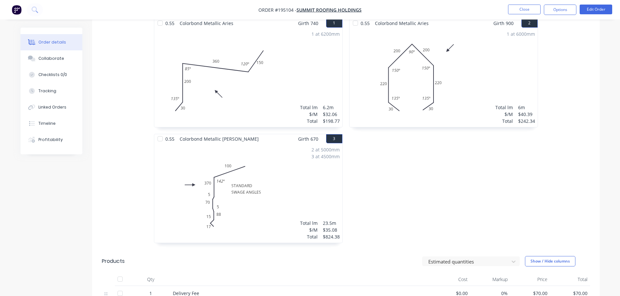
scroll to position [195, 0]
click at [525, 7] on button "Close" at bounding box center [524, 10] width 33 height 10
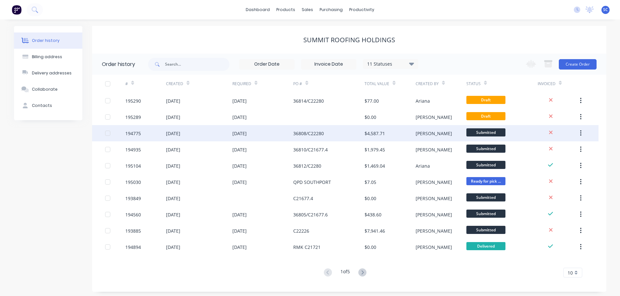
click at [312, 135] on div "36808/C22280" at bounding box center [308, 133] width 31 height 7
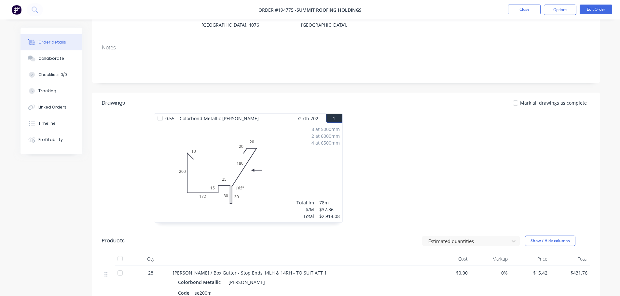
scroll to position [98, 0]
click at [520, 9] on button "Close" at bounding box center [524, 10] width 33 height 10
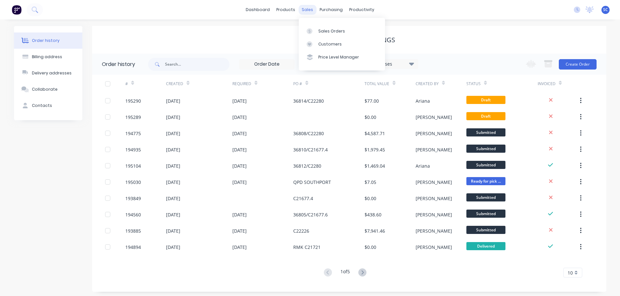
click at [301, 9] on div "sales" at bounding box center [307, 10] width 18 height 10
click at [322, 46] on div "Customers" at bounding box center [329, 44] width 23 height 6
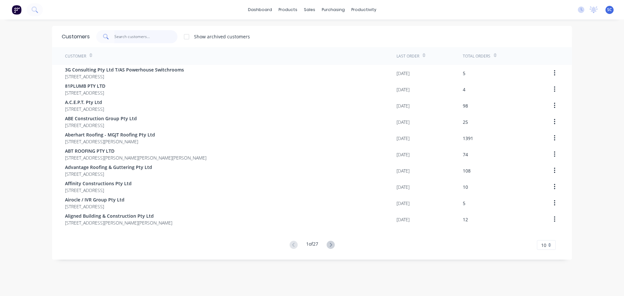
click at [127, 36] on input "text" at bounding box center [145, 36] width 63 height 13
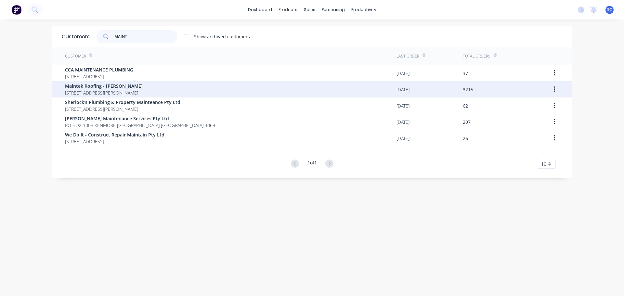
type input "MAINT"
click at [92, 93] on span "247-251 Wilson Road BUCCAN Queensland Australia 4207" at bounding box center [104, 92] width 78 height 7
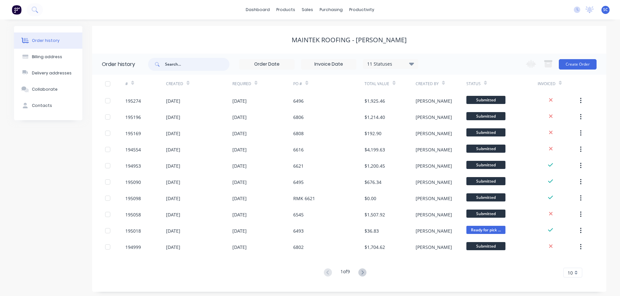
click at [173, 61] on input "text" at bounding box center [197, 64] width 64 height 13
type input "8358"
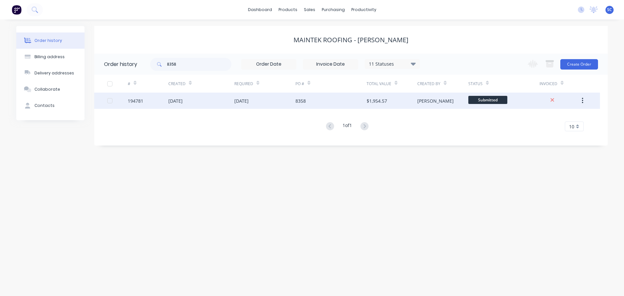
click at [239, 100] on div "15 Oct 2025" at bounding box center [241, 101] width 14 height 7
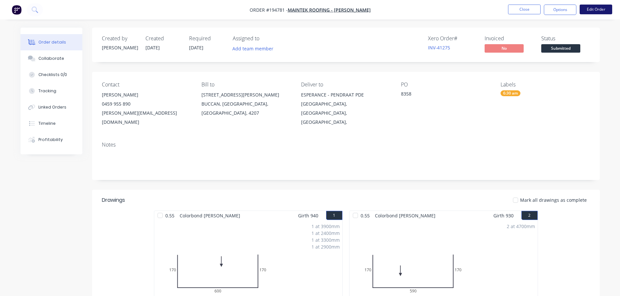
click at [596, 8] on button "Edit Order" at bounding box center [595, 10] width 33 height 10
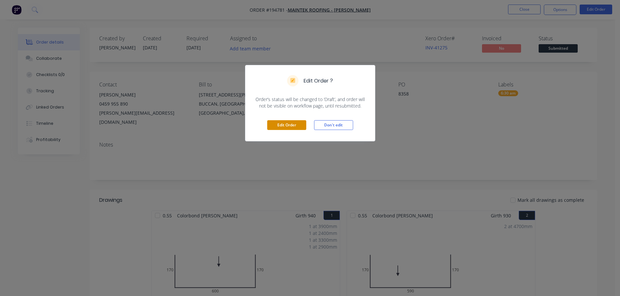
click at [291, 125] on button "Edit Order" at bounding box center [286, 125] width 39 height 10
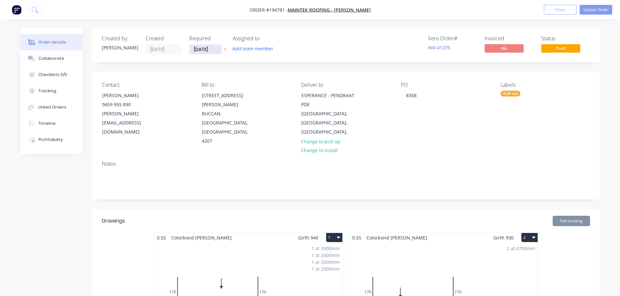
click at [204, 47] on input "[DATE]" at bounding box center [205, 50] width 32 height 10
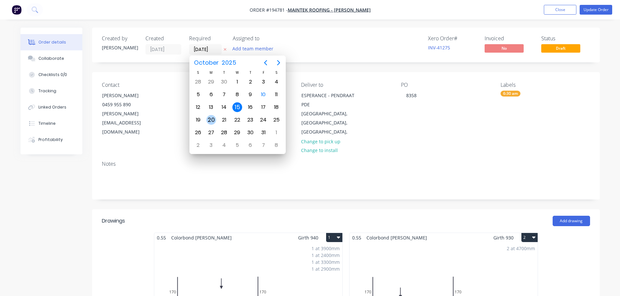
click at [210, 119] on div "20" at bounding box center [211, 120] width 10 height 10
type input "[DATE]"
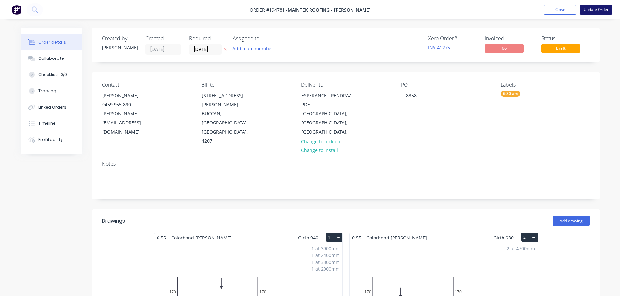
click at [593, 11] on button "Update Order" at bounding box center [595, 10] width 33 height 10
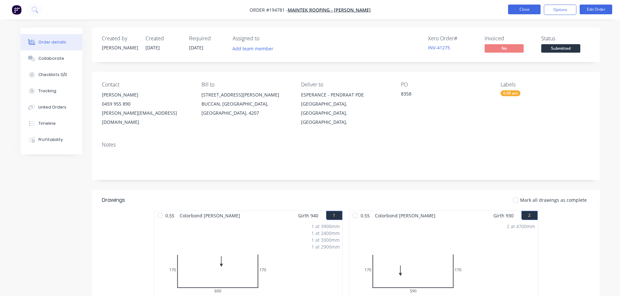
click at [528, 11] on button "Close" at bounding box center [524, 10] width 33 height 10
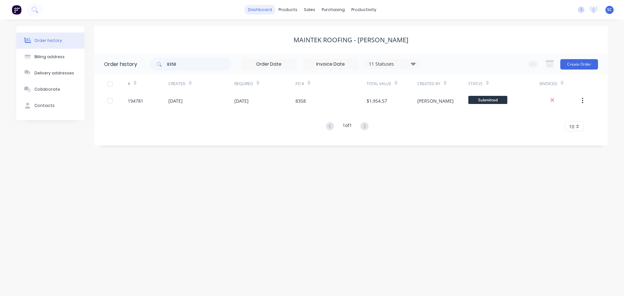
click at [263, 8] on link "dashboard" at bounding box center [260, 10] width 31 height 10
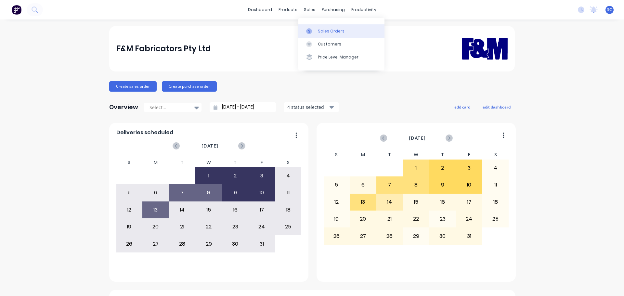
click at [325, 30] on div "Sales Orders" at bounding box center [331, 31] width 27 height 6
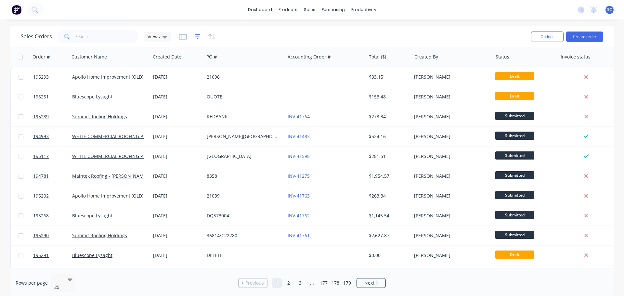
click at [197, 34] on icon "button" at bounding box center [198, 36] width 6 height 5
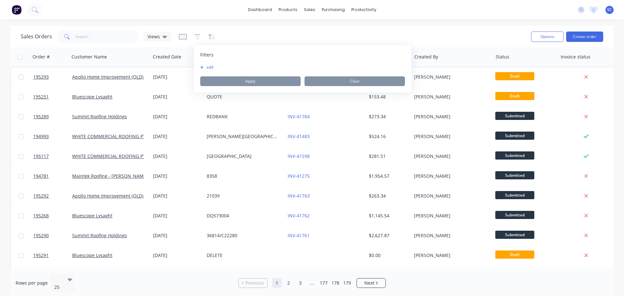
click at [207, 65] on button "add" at bounding box center [208, 67] width 16 height 5
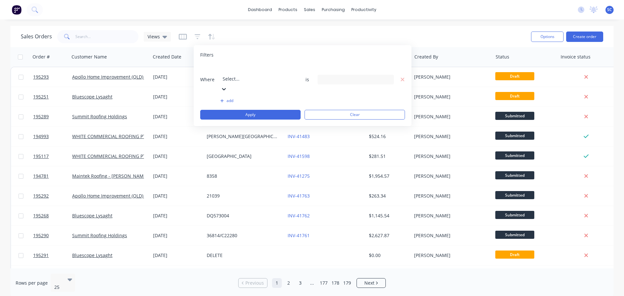
click at [236, 69] on div at bounding box center [270, 70] width 94 height 8
click at [337, 76] on div "8 Status selected" at bounding box center [350, 79] width 59 height 7
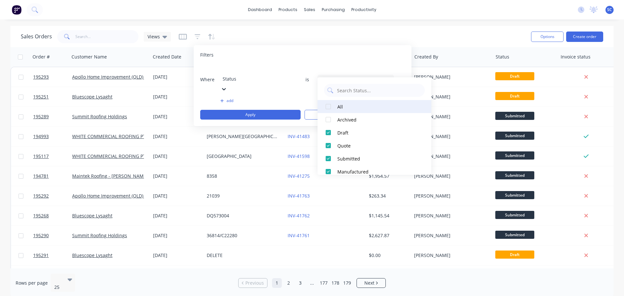
click at [326, 106] on div at bounding box center [328, 106] width 13 height 13
click at [328, 106] on div at bounding box center [328, 106] width 13 height 13
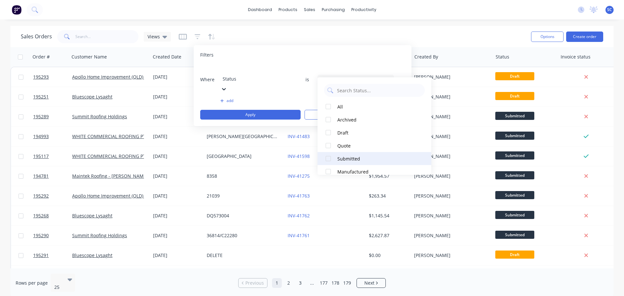
click at [328, 159] on div at bounding box center [328, 158] width 13 height 13
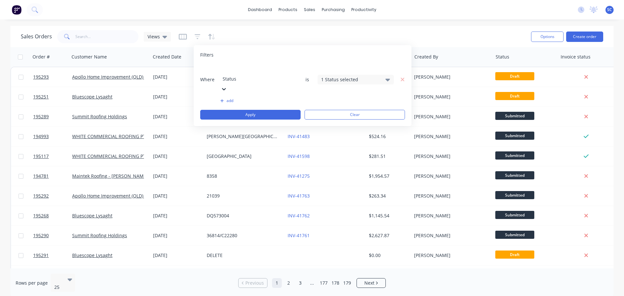
click at [233, 98] on button "add" at bounding box center [259, 100] width 76 height 5
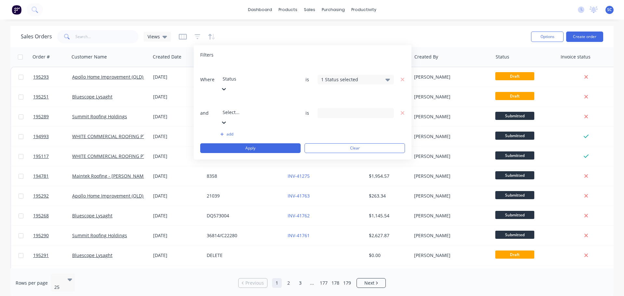
click at [244, 100] on div at bounding box center [270, 104] width 94 height 8
click at [402, 110] on icon "button" at bounding box center [403, 113] width 5 height 6
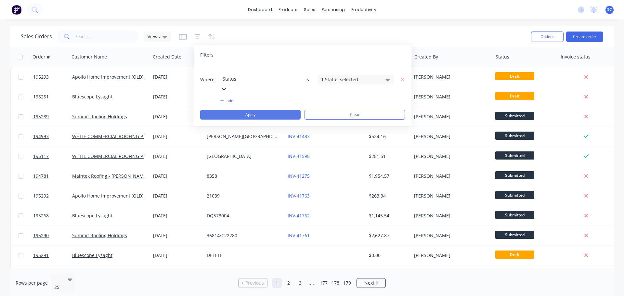
click at [254, 110] on button "Apply" at bounding box center [250, 115] width 100 height 10
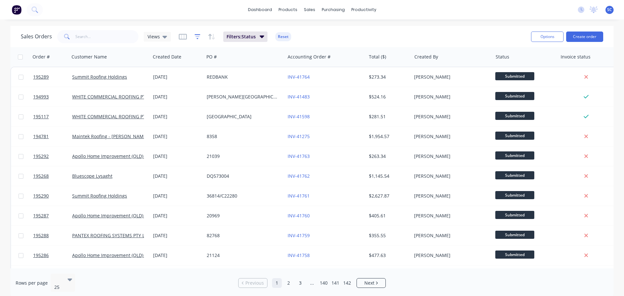
click at [196, 35] on icon "button" at bounding box center [198, 36] width 6 height 7
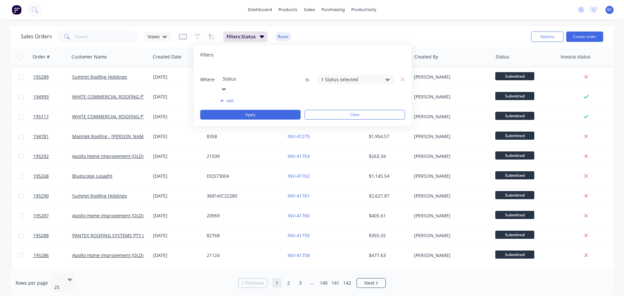
click at [335, 76] on div "1 Status selected" at bounding box center [350, 79] width 59 height 7
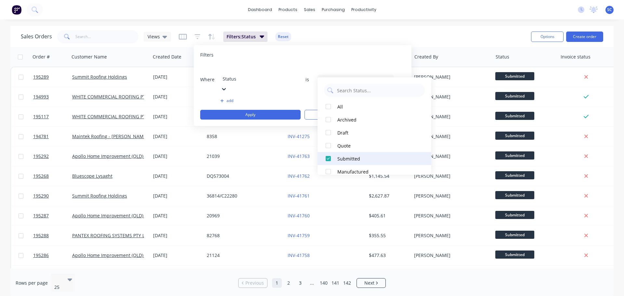
click at [330, 158] on div at bounding box center [328, 158] width 13 height 13
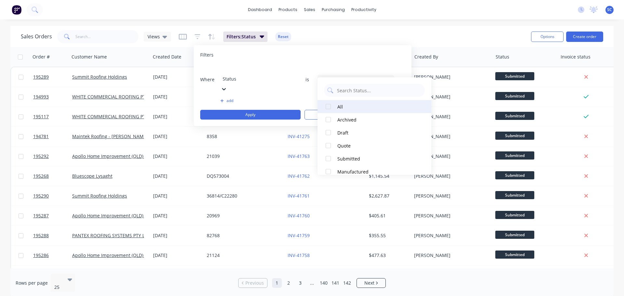
click at [331, 102] on div at bounding box center [328, 106] width 13 height 13
click at [329, 105] on div at bounding box center [328, 106] width 13 height 13
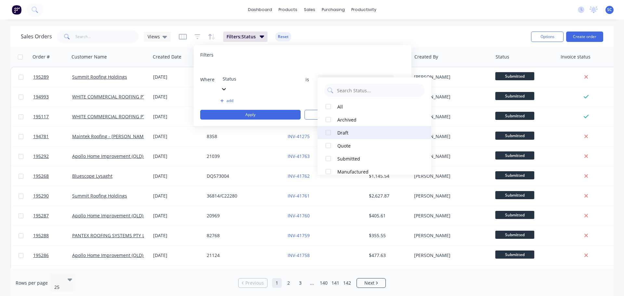
click at [329, 131] on div at bounding box center [328, 132] width 13 height 13
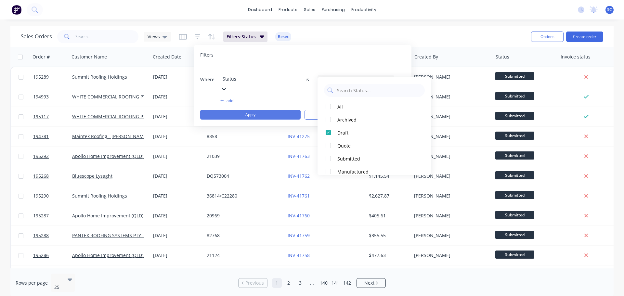
click at [255, 110] on button "Apply" at bounding box center [250, 115] width 100 height 10
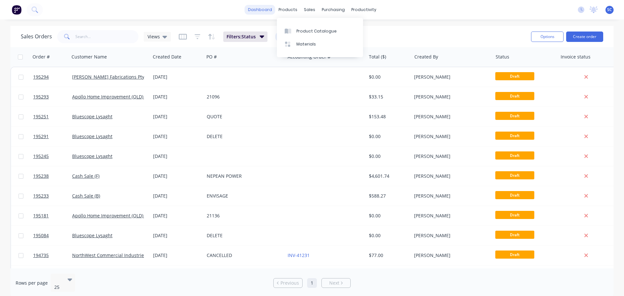
click at [262, 8] on link "dashboard" at bounding box center [260, 10] width 31 height 10
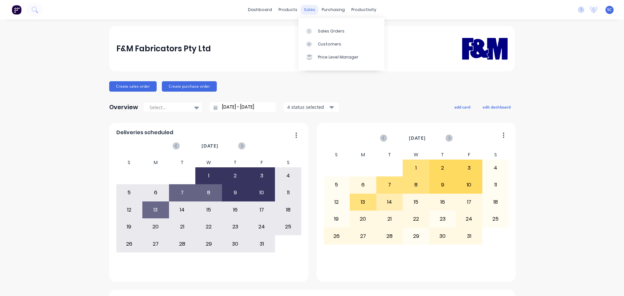
click at [308, 8] on div "sales" at bounding box center [310, 10] width 18 height 10
click at [336, 44] on div "Customers" at bounding box center [329, 44] width 23 height 6
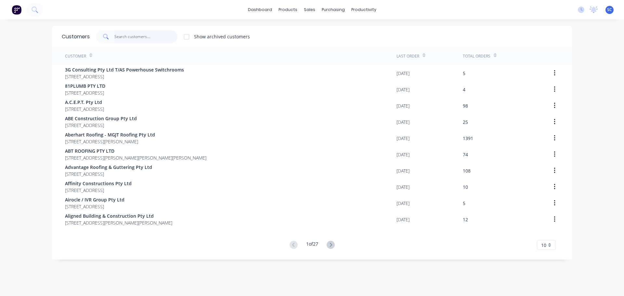
click at [123, 37] on input "text" at bounding box center [145, 36] width 63 height 13
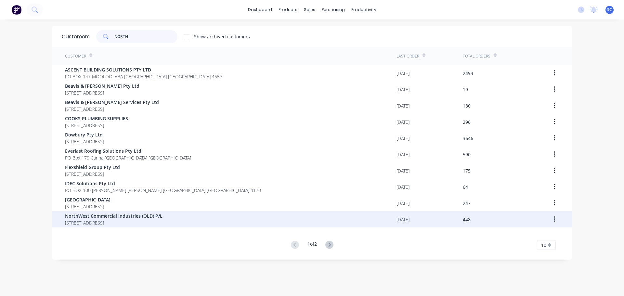
type input "NORTH"
click at [113, 220] on span "PO BOX 3686 LOGANHOLME Queensland Australia 4128" at bounding box center [114, 223] width 98 height 7
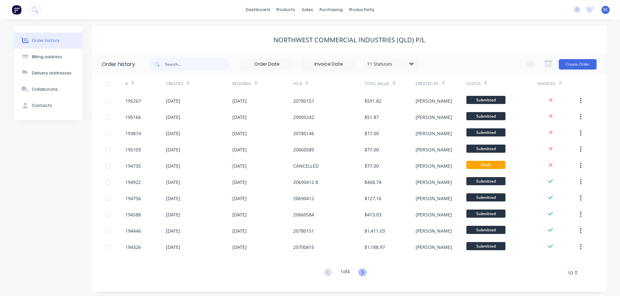
click at [364, 271] on icon at bounding box center [362, 273] width 8 height 8
click at [330, 271] on icon at bounding box center [328, 273] width 8 height 8
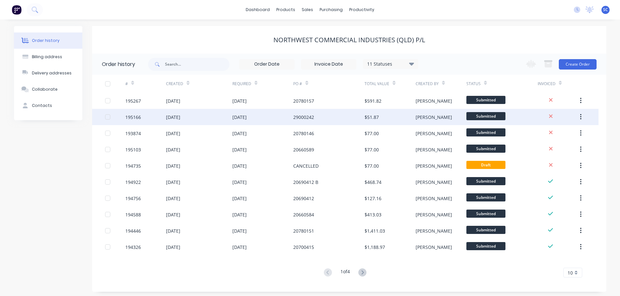
click at [312, 117] on div "29000242" at bounding box center [303, 117] width 21 height 7
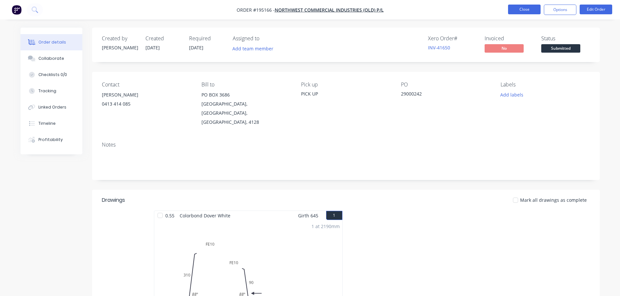
click at [522, 10] on button "Close" at bounding box center [524, 10] width 33 height 10
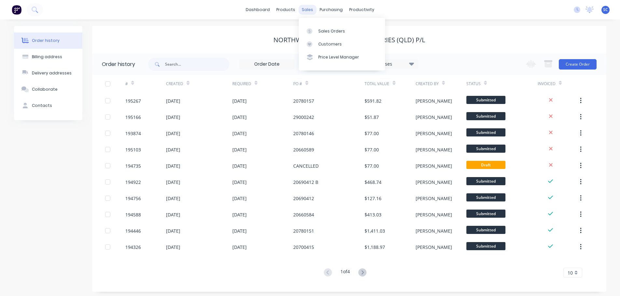
click at [304, 6] on div "sales" at bounding box center [307, 10] width 18 height 10
click at [327, 43] on div "Customers" at bounding box center [329, 44] width 23 height 6
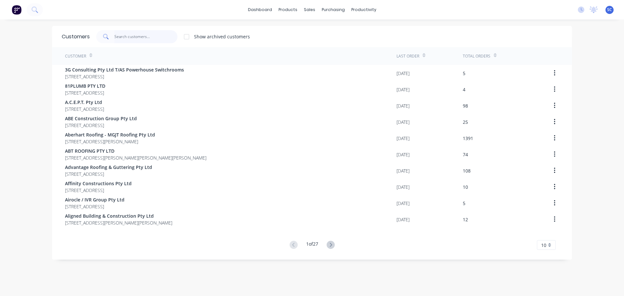
click at [136, 37] on input "text" at bounding box center [145, 36] width 63 height 13
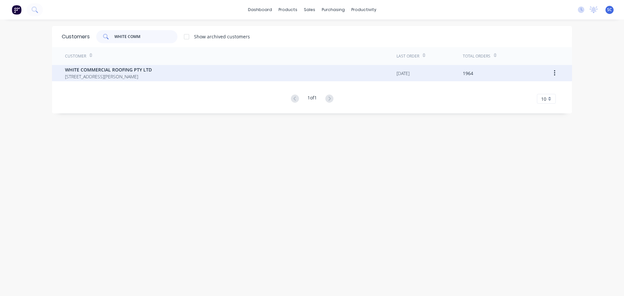
type input "WHITE COMM"
click at [103, 73] on div "WHITE COMMERCIAL ROOFING PTY LTD 57 Dewar Drive LOGANHOLME Queensland Australia…" at bounding box center [108, 73] width 87 height 14
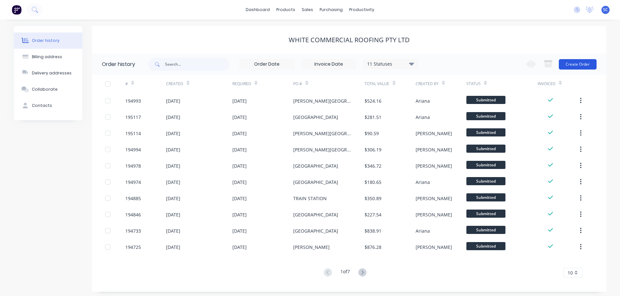
click at [577, 62] on button "Create Order" at bounding box center [577, 64] width 38 height 10
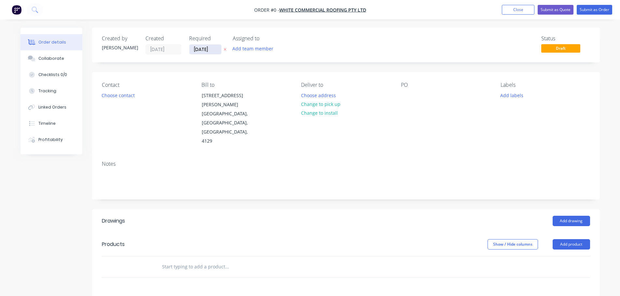
click at [204, 50] on input "[DATE]" at bounding box center [205, 50] width 32 height 10
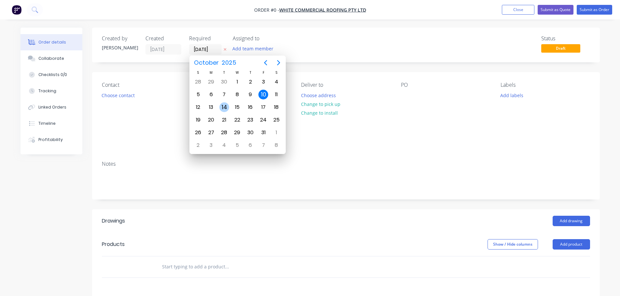
click at [223, 107] on div "14" at bounding box center [224, 107] width 10 height 10
type input "[DATE]"
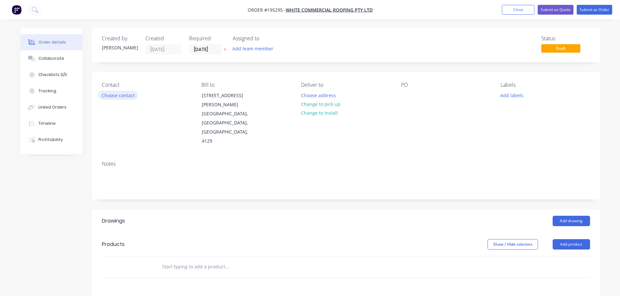
click at [114, 94] on button "Choose contact" at bounding box center [118, 95] width 40 height 9
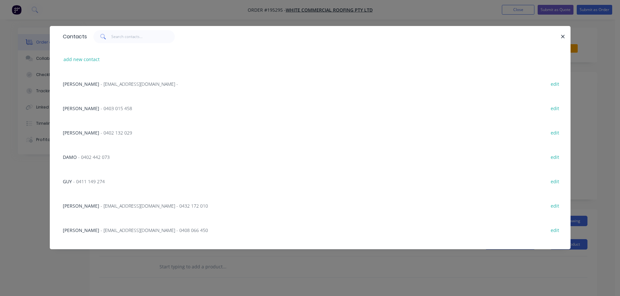
click at [90, 160] on div "DAMO - 0402 442 073" at bounding box center [86, 157] width 47 height 7
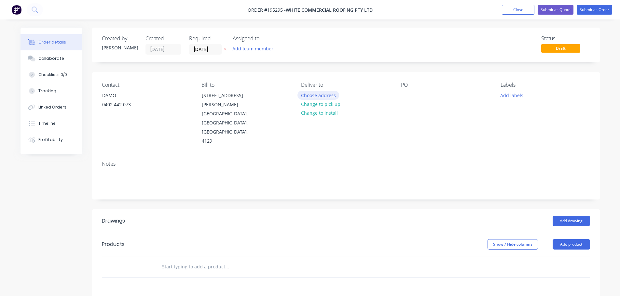
click at [310, 94] on button "Choose address" at bounding box center [318, 95] width 42 height 9
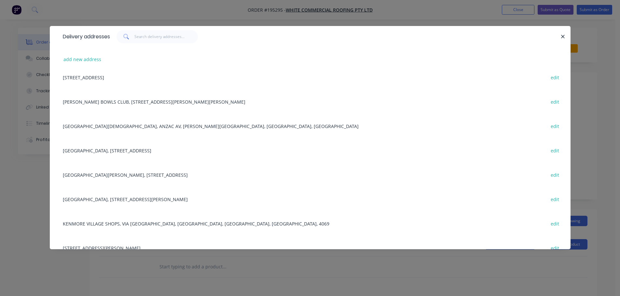
scroll to position [520, 0]
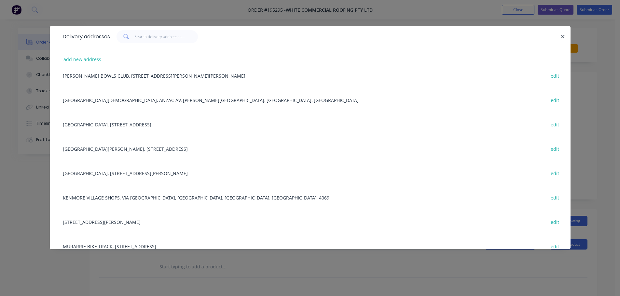
click at [153, 174] on div "HILLS COLLEGE, 105-111 JOHANNA ST, JIMBOOMBA, Queensland, Australia edit" at bounding box center [310, 173] width 501 height 24
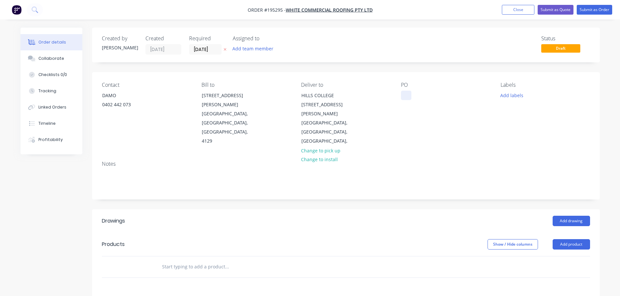
click at [408, 93] on div at bounding box center [406, 95] width 10 height 9
click at [508, 95] on button "Add labels" at bounding box center [512, 95] width 30 height 9
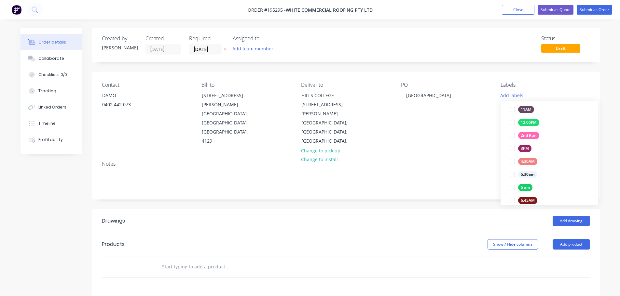
scroll to position [91, 0]
click at [511, 203] on div at bounding box center [511, 205] width 13 height 13
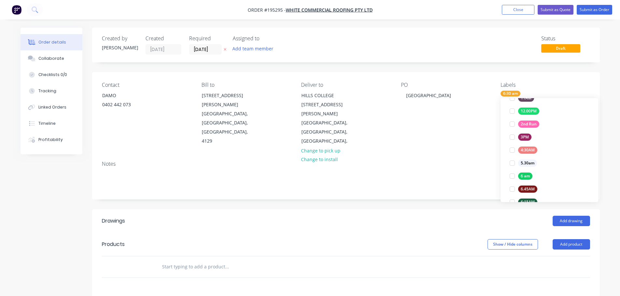
scroll to position [0, 0]
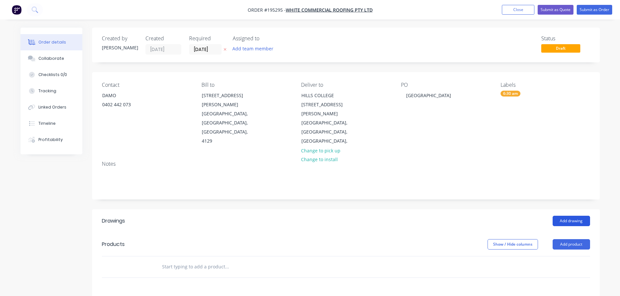
click at [572, 216] on button "Add drawing" at bounding box center [570, 221] width 37 height 10
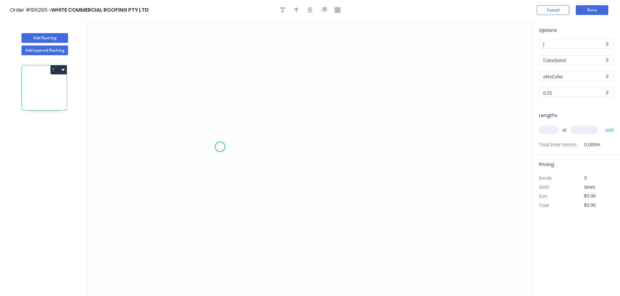
click at [219, 148] on icon "0" at bounding box center [310, 158] width 444 height 276
click at [269, 146] on icon "0" at bounding box center [310, 158] width 444 height 276
click at [269, 80] on icon at bounding box center [269, 114] width 0 height 68
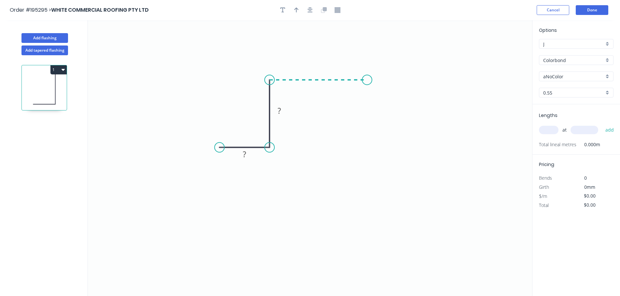
click at [367, 81] on icon "0 ? ?" at bounding box center [310, 158] width 444 height 276
click at [369, 146] on icon "0 ? ? ?" at bounding box center [310, 158] width 444 height 276
click at [419, 145] on icon "0 ? ? ? ?" at bounding box center [310, 158] width 444 height 276
click at [419, 145] on circle at bounding box center [419, 146] width 10 height 10
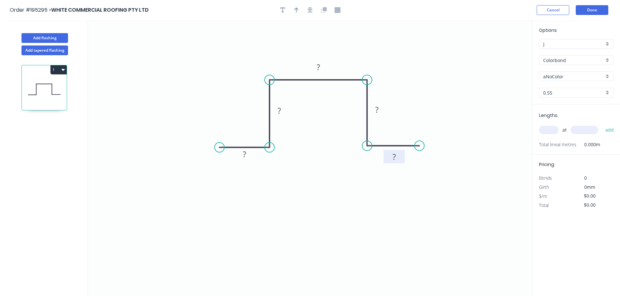
drag, startPoint x: 401, startPoint y: 156, endPoint x: 401, endPoint y: 160, distance: 3.9
click at [401, 160] on rect at bounding box center [393, 156] width 21 height 13
drag, startPoint x: 286, startPoint y: 114, endPoint x: 290, endPoint y: 115, distance: 3.9
click at [290, 115] on rect at bounding box center [283, 110] width 21 height 13
drag, startPoint x: 384, startPoint y: 114, endPoint x: 387, endPoint y: 116, distance: 4.1
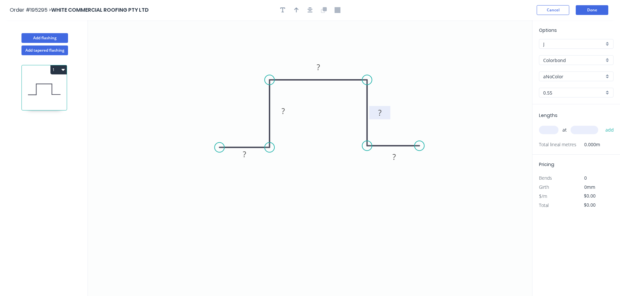
click at [387, 116] on rect at bounding box center [379, 112] width 21 height 13
drag, startPoint x: 252, startPoint y: 158, endPoint x: 251, endPoint y: 162, distance: 4.6
click at [251, 162] on rect at bounding box center [244, 155] width 21 height 13
click at [247, 160] on rect at bounding box center [243, 158] width 13 height 9
type input "$12.98"
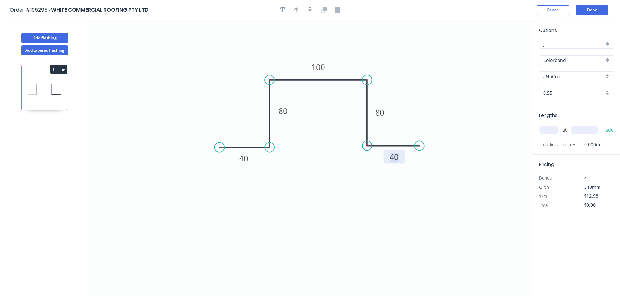
click at [398, 157] on tspan "40" at bounding box center [393, 157] width 9 height 11
click at [562, 60] on input "Colorbond" at bounding box center [573, 60] width 61 height 7
click at [560, 118] on div "Zincalume" at bounding box center [576, 116] width 74 height 11
type input "Zincalume"
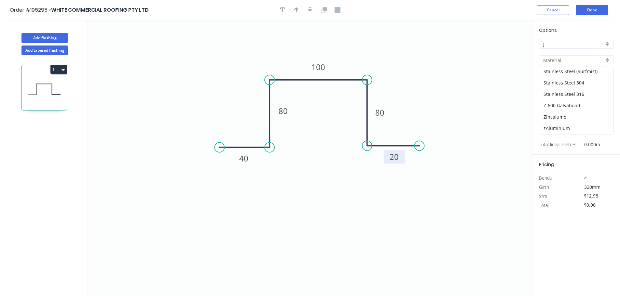
type input "Zincalume"
type input "$12.07"
click at [552, 92] on input "0.55" at bounding box center [573, 92] width 61 height 7
click at [555, 116] on div "0.8" at bounding box center [576, 116] width 74 height 11
type input "0.8"
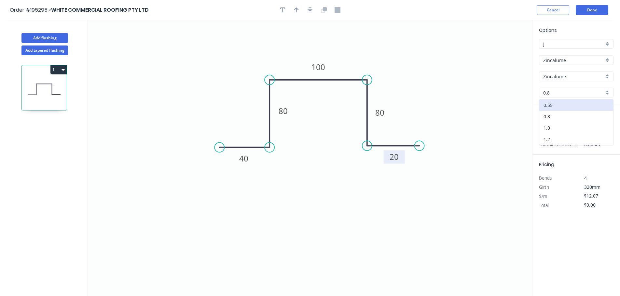
type input "$17.92"
click at [551, 124] on div "at add" at bounding box center [577, 130] width 76 height 18
click at [551, 128] on input "text" at bounding box center [549, 130] width 20 height 8
type input "2"
type input "4500"
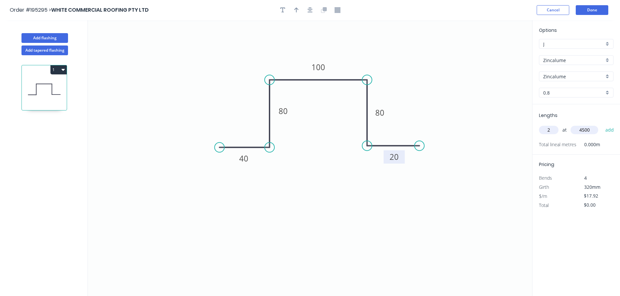
click at [602, 125] on button "add" at bounding box center [609, 130] width 15 height 11
click at [56, 70] on button "1" at bounding box center [58, 69] width 16 height 9
click at [42, 85] on div "Duplicate" at bounding box center [36, 85] width 50 height 9
type input "$0.00"
click at [243, 157] on tspan "40" at bounding box center [243, 158] width 9 height 11
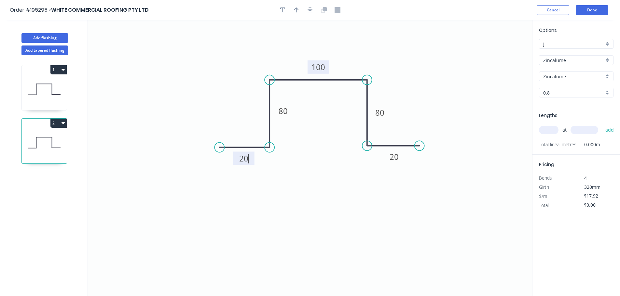
type input "$14.93"
click at [320, 68] on tspan "100" at bounding box center [318, 67] width 14 height 11
click at [548, 131] on input "text" at bounding box center [549, 130] width 20 height 8
type input "1"
type input "4500"
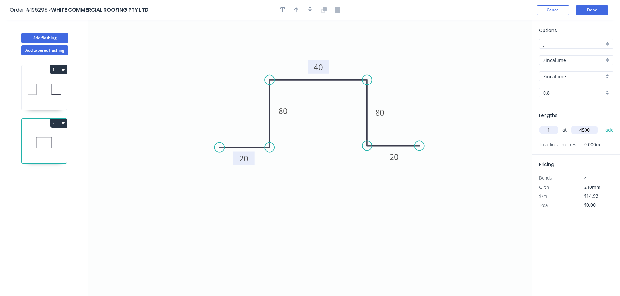
click at [602, 125] on button "add" at bounding box center [609, 130] width 15 height 11
type input "$67.19"
type input "1"
type input "4100"
click at [602, 125] on button "add" at bounding box center [609, 130] width 15 height 11
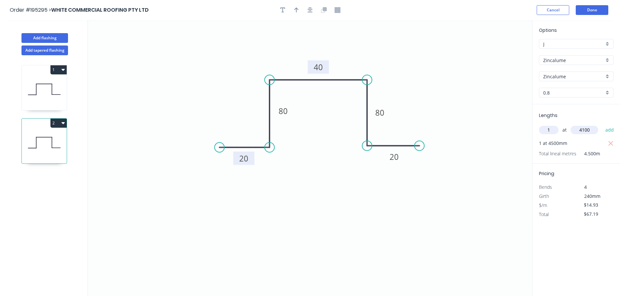
type input "$128.40"
type input "1"
type input "3400"
click at [602, 125] on button "add" at bounding box center [609, 130] width 15 height 11
type input "$179.16"
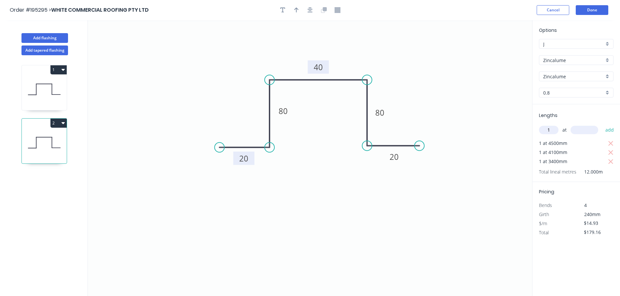
type input "1"
type input "2800"
click at [602, 125] on button "add" at bounding box center [609, 130] width 15 height 11
type input "$220.96"
type input "1"
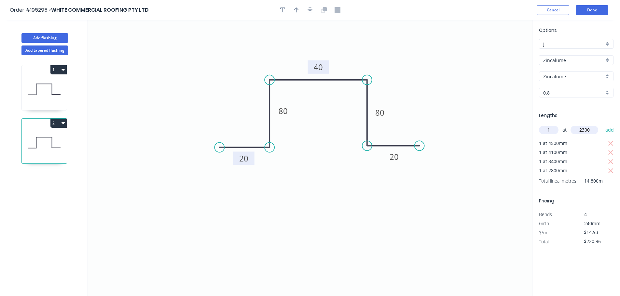
type input "2300"
click at [602, 125] on button "add" at bounding box center [609, 130] width 15 height 11
type input "$255.30"
type input "1"
type input "1700"
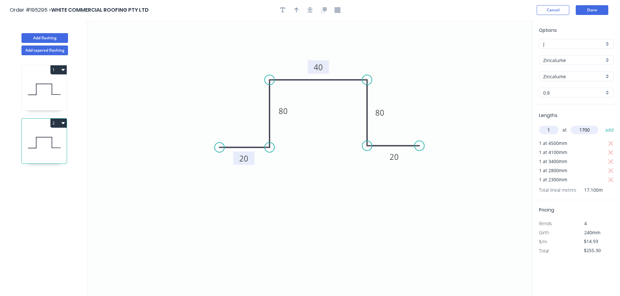
click at [602, 125] on button "add" at bounding box center [609, 130] width 15 height 11
type input "$280.68"
type input "1"
type input "1200"
click at [602, 125] on button "add" at bounding box center [609, 130] width 15 height 11
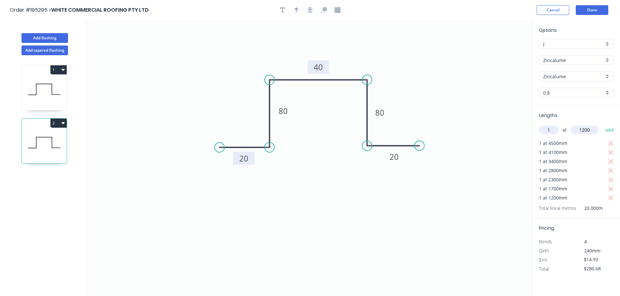
type input "$298.60"
type input "1"
type input "1000"
click at [602, 125] on button "add" at bounding box center [609, 130] width 15 height 11
type input "$313.53"
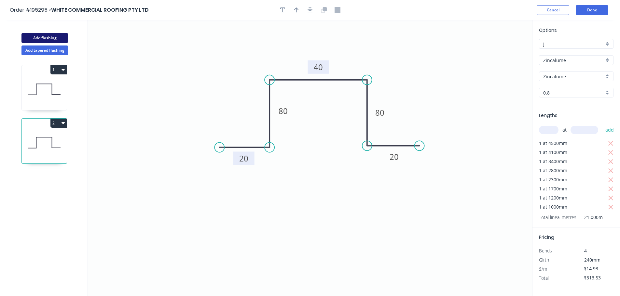
click at [44, 36] on button "Add flashing" at bounding box center [44, 38] width 47 height 10
type input "$0.00"
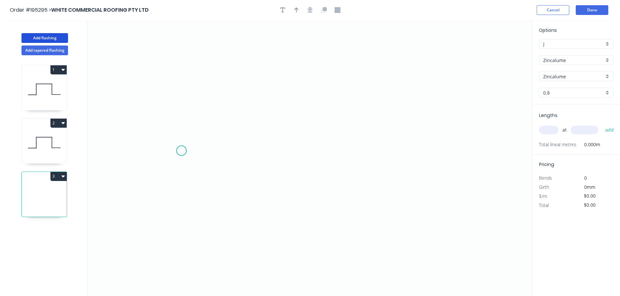
click at [181, 151] on icon "0" at bounding box center [310, 158] width 444 height 276
click at [204, 123] on icon "0" at bounding box center [310, 158] width 444 height 276
click at [315, 99] on icon at bounding box center [259, 110] width 111 height 23
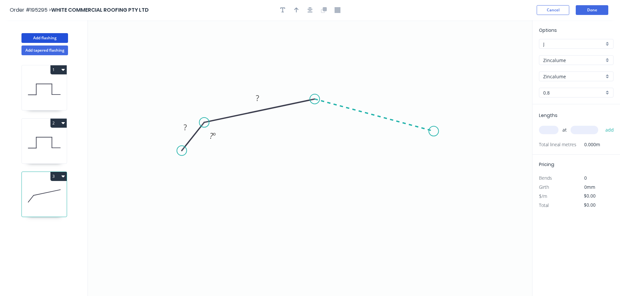
click at [434, 131] on icon "0 ? ? ? º" at bounding box center [310, 158] width 444 height 276
click at [452, 155] on icon "0 ? ? ? ? º ? º" at bounding box center [310, 158] width 444 height 276
drag, startPoint x: 178, startPoint y: 130, endPoint x: 169, endPoint y: 131, distance: 8.5
click at [169, 131] on rect at bounding box center [177, 128] width 21 height 13
click at [182, 129] on rect at bounding box center [176, 129] width 13 height 9
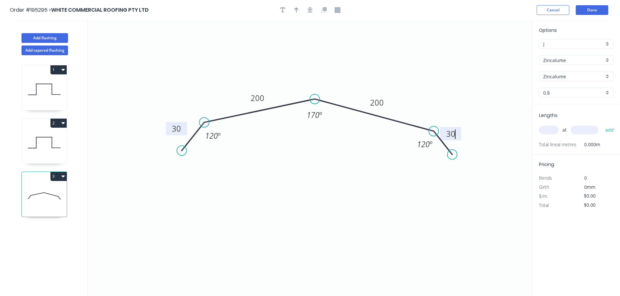
type input "$20.09"
drag, startPoint x: 457, startPoint y: 137, endPoint x: 461, endPoint y: 139, distance: 4.5
click at [461, 139] on rect at bounding box center [454, 135] width 21 height 13
click at [297, 10] on icon "button" at bounding box center [296, 10] width 5 height 6
drag, startPoint x: 500, startPoint y: 50, endPoint x: 357, endPoint y: 85, distance: 146.9
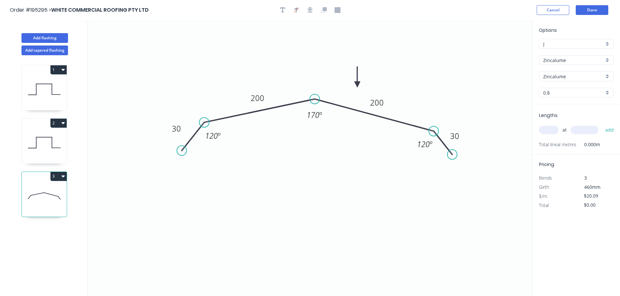
click at [357, 85] on icon at bounding box center [357, 77] width 6 height 21
click at [607, 61] on div "Zincalume" at bounding box center [576, 60] width 74 height 10
click at [557, 75] on div "Colorbond" at bounding box center [576, 72] width 74 height 11
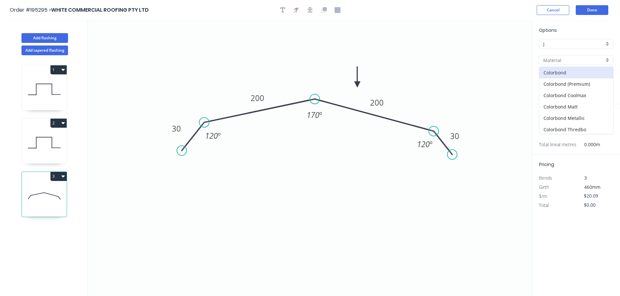
type input "Colorbond"
type input "aNoColor"
type input "0.55"
type input "$14.13"
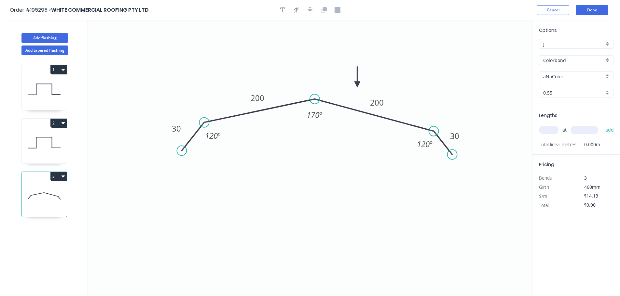
click at [564, 79] on input "aNoColor" at bounding box center [573, 76] width 61 height 7
click at [557, 104] on div "Surfmist" at bounding box center [576, 105] width 74 height 11
type input "Surfmist"
click at [553, 131] on input "text" at bounding box center [549, 130] width 20 height 8
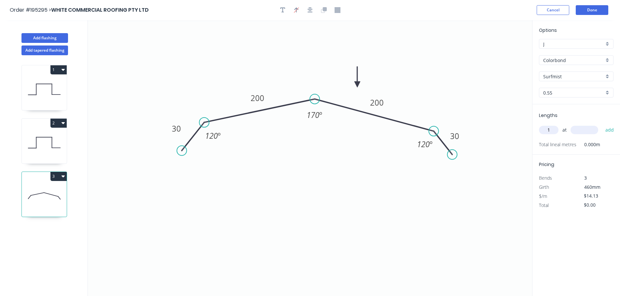
type input "1"
type input "6000"
click at [602, 125] on button "add" at bounding box center [609, 130] width 15 height 11
type input "$84.78"
type input "5"
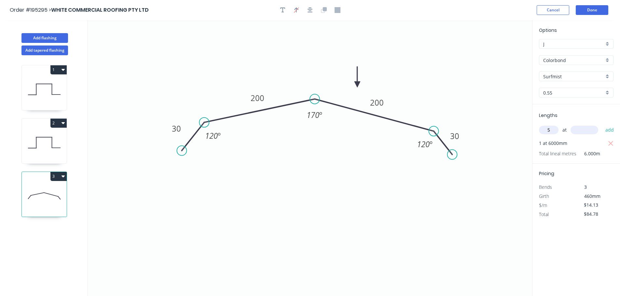
type input "2"
type input "5850"
click at [602, 125] on button "add" at bounding box center [609, 130] width 15 height 11
type input "$498.08"
type input "4"
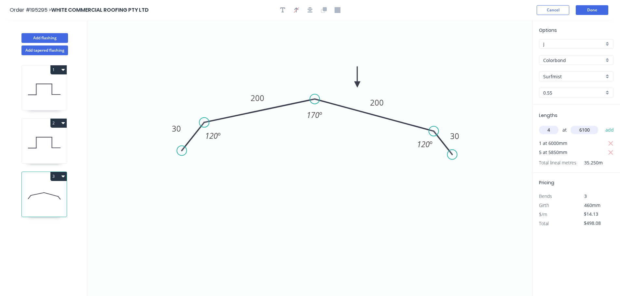
type input "6100"
click at [602, 125] on button "add" at bounding box center [609, 130] width 15 height 11
type input "$842.85"
click at [592, 9] on button "Done" at bounding box center [591, 10] width 33 height 10
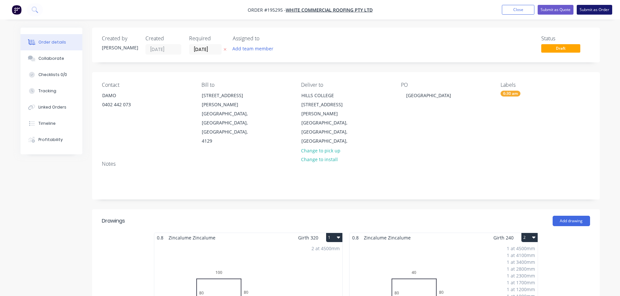
click at [592, 8] on button "Submit as Order" at bounding box center [593, 10] width 35 height 10
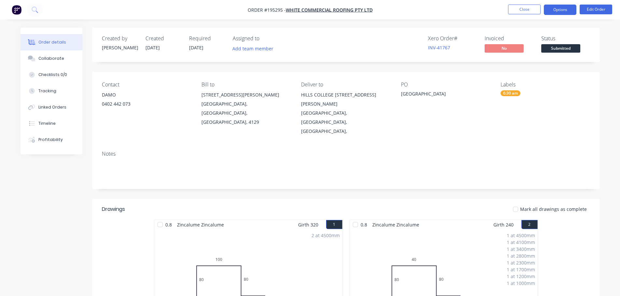
click at [563, 6] on button "Options" at bounding box center [559, 10] width 33 height 10
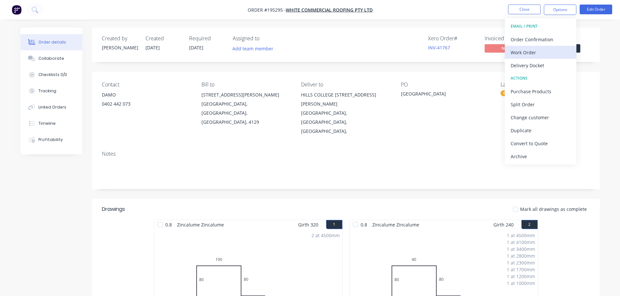
click at [531, 51] on div "Work Order" at bounding box center [540, 52] width 60 height 9
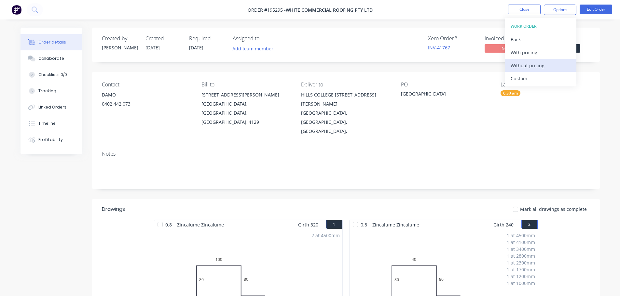
click at [540, 67] on div "Without pricing" at bounding box center [540, 65] width 60 height 9
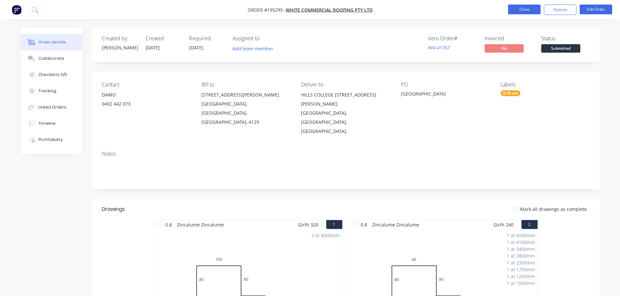
click at [527, 10] on button "Close" at bounding box center [524, 10] width 33 height 10
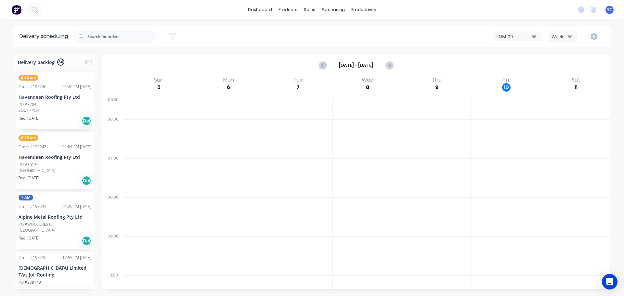
click at [169, 36] on button "button" at bounding box center [172, 36] width 21 height 13
click at [142, 59] on input "[DATE] - [DATE]" at bounding box center [143, 61] width 60 height 10
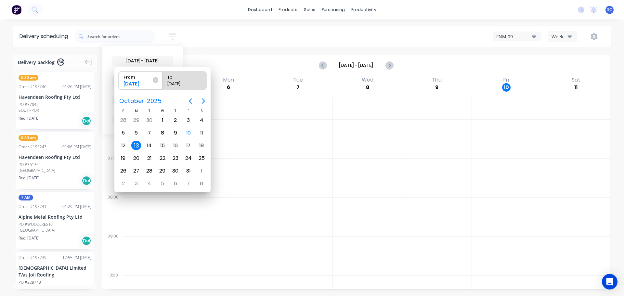
click at [135, 143] on div "13" at bounding box center [136, 146] width 10 height 10
radio input "false"
radio input "true"
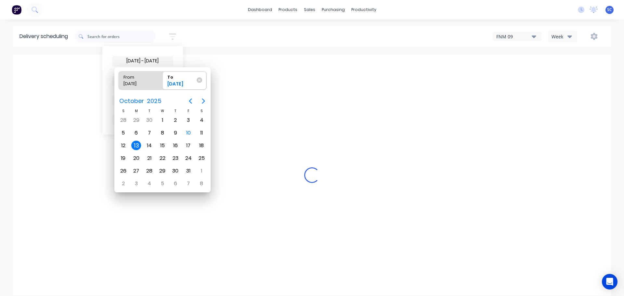
click at [135, 143] on div "13" at bounding box center [136, 146] width 10 height 10
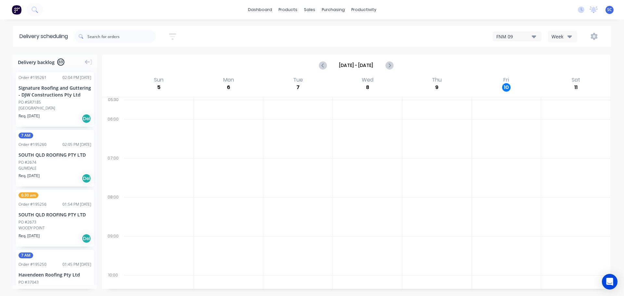
click at [173, 35] on icon "button" at bounding box center [172, 37] width 7 height 8
click at [166, 80] on div "Sort by Suburb" at bounding box center [142, 81] width 53 height 8
click at [128, 155] on div "Suburb" at bounding box center [142, 154] width 61 height 12
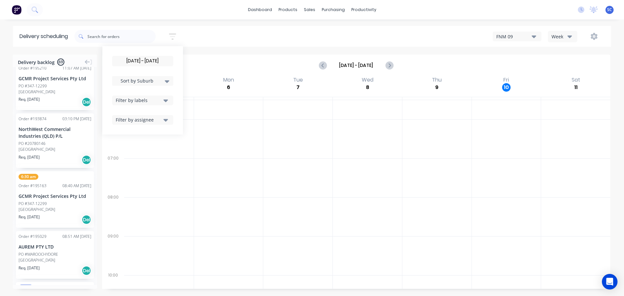
scroll to position [1073, 0]
click at [39, 150] on div "[GEOGRAPHIC_DATA]" at bounding box center [55, 148] width 73 height 6
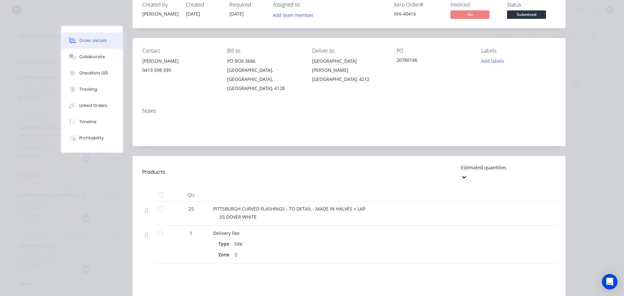
scroll to position [0, 0]
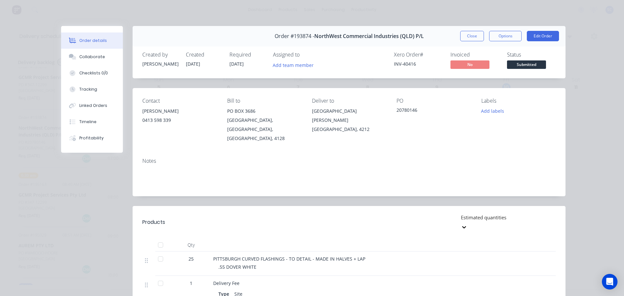
click at [465, 33] on button "Close" at bounding box center [473, 36] width 24 height 10
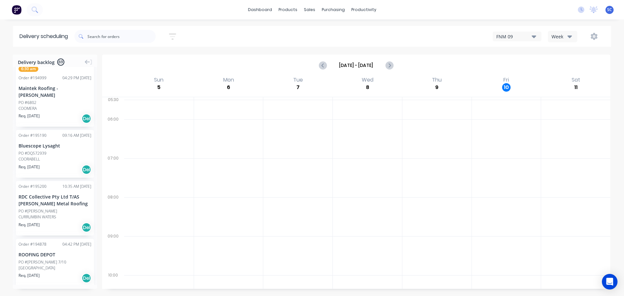
scroll to position [468, 0]
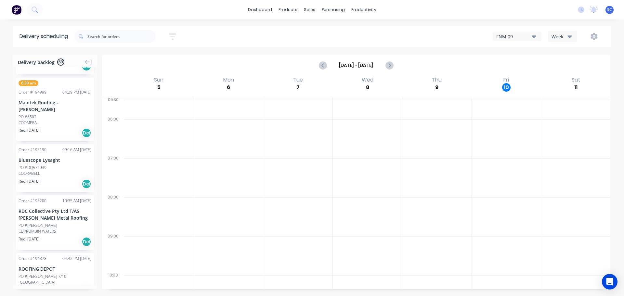
click at [39, 120] on div "PO #6802" at bounding box center [55, 117] width 73 height 6
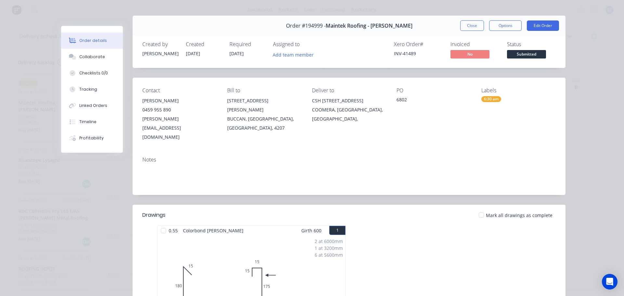
scroll to position [0, 0]
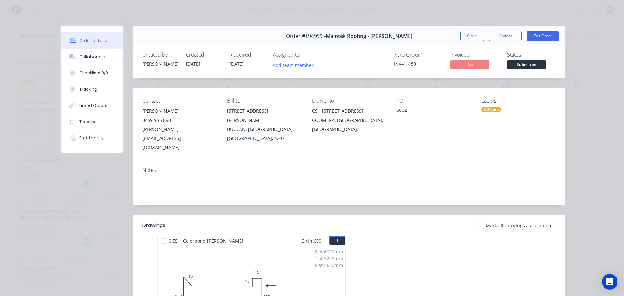
click at [469, 35] on button "Close" at bounding box center [473, 36] width 24 height 10
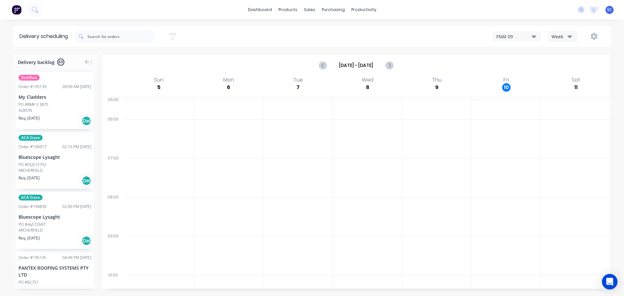
scroll to position [468, 0]
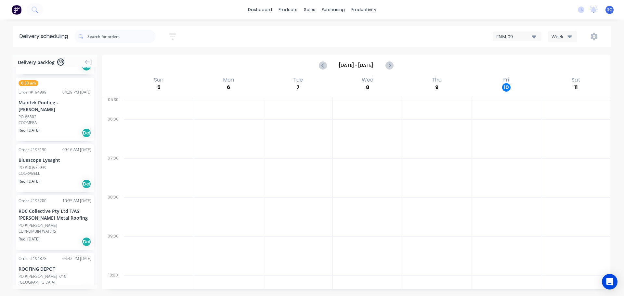
click at [175, 36] on icon "button" at bounding box center [172, 36] width 5 height 1
click at [567, 35] on div "Week" at bounding box center [561, 36] width 19 height 7
click at [571, 64] on div "Vehicle" at bounding box center [581, 66] width 64 height 13
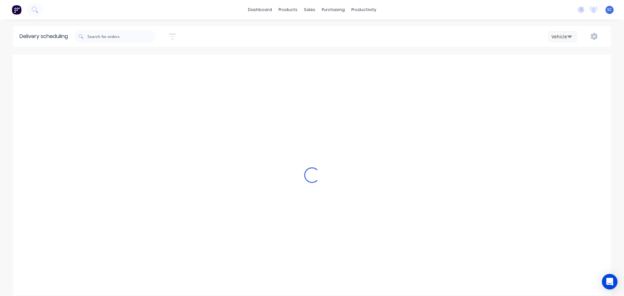
scroll to position [0, 0]
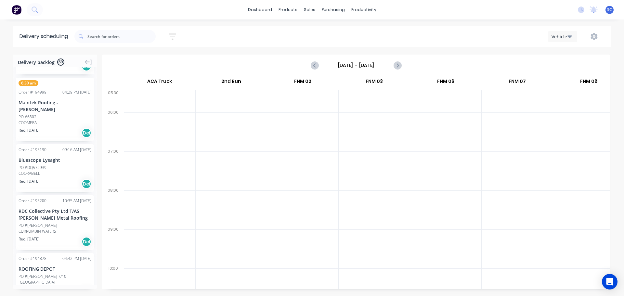
click at [343, 62] on input "[DATE] - [DATE]" at bounding box center [356, 65] width 64 height 10
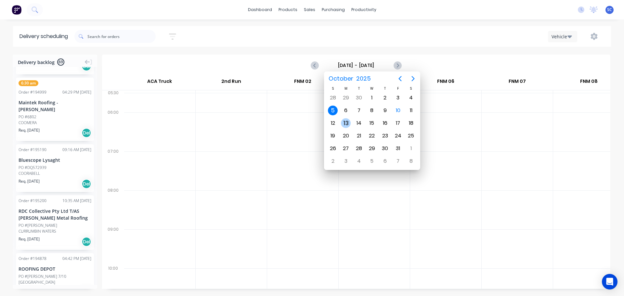
click at [349, 121] on div "13" at bounding box center [346, 123] width 10 height 10
type input "[DATE] - [DATE]"
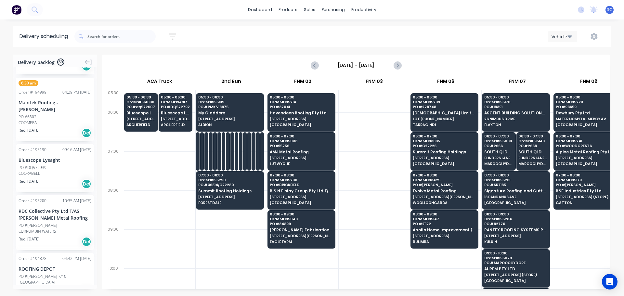
click at [175, 35] on icon "button" at bounding box center [172, 37] width 7 height 8
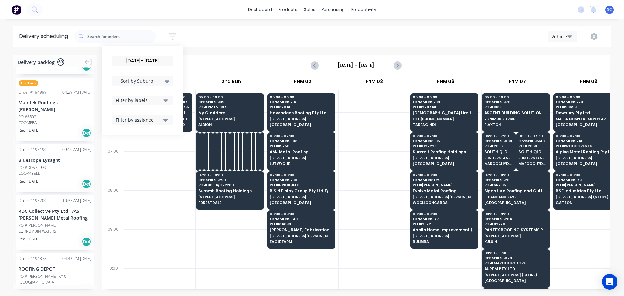
click at [141, 60] on input "[DATE] - [DATE]" at bounding box center [143, 61] width 60 height 10
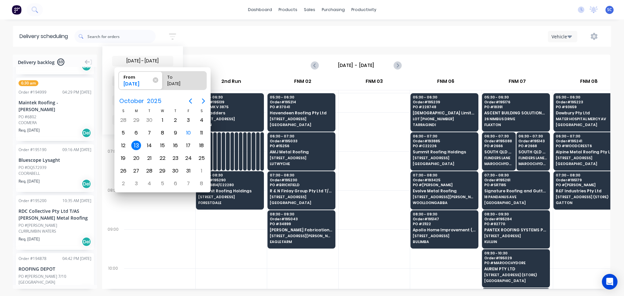
click at [136, 145] on div "13" at bounding box center [136, 146] width 10 height 10
radio input "false"
radio input "true"
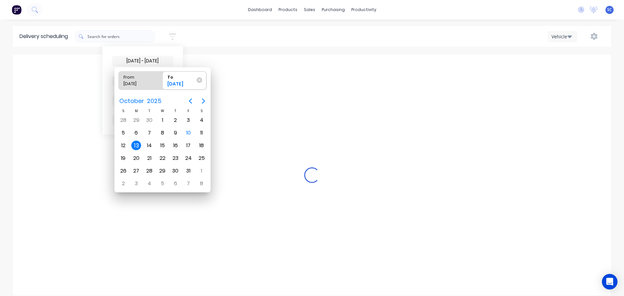
click at [137, 145] on div "13" at bounding box center [136, 146] width 10 height 10
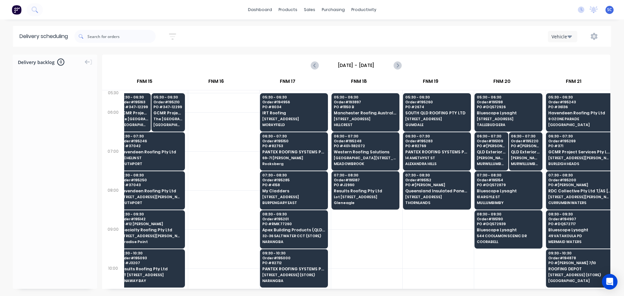
scroll to position [0, 878]
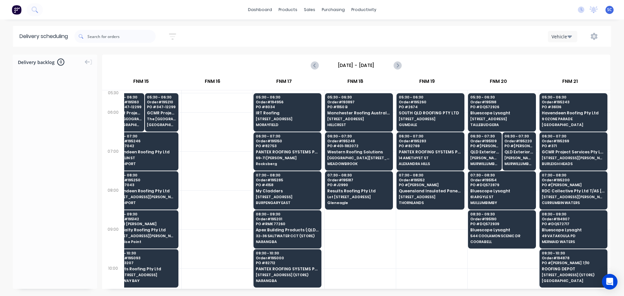
click at [343, 64] on input "[DATE] - [DATE]" at bounding box center [356, 65] width 64 height 10
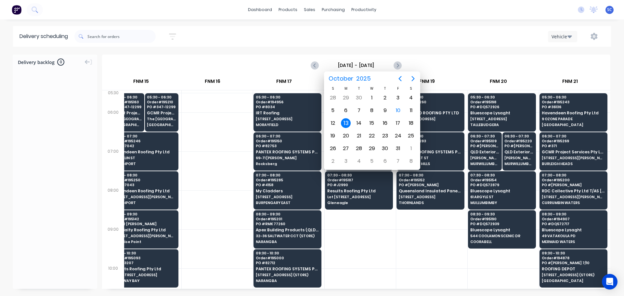
click at [345, 123] on div "13" at bounding box center [346, 123] width 10 height 10
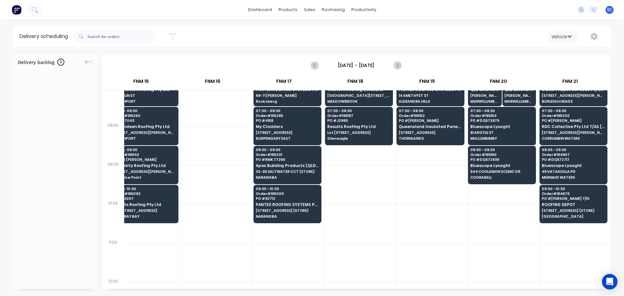
scroll to position [65, 878]
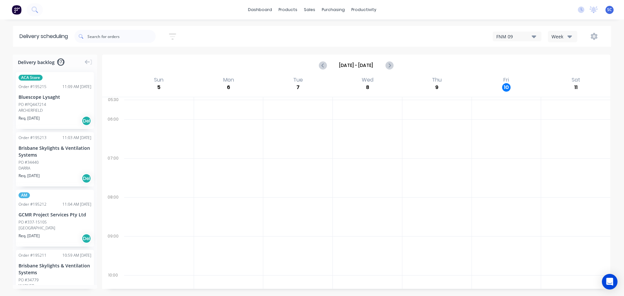
click at [171, 37] on icon "button" at bounding box center [172, 37] width 7 height 8
click at [143, 57] on input at bounding box center [143, 61] width 60 height 10
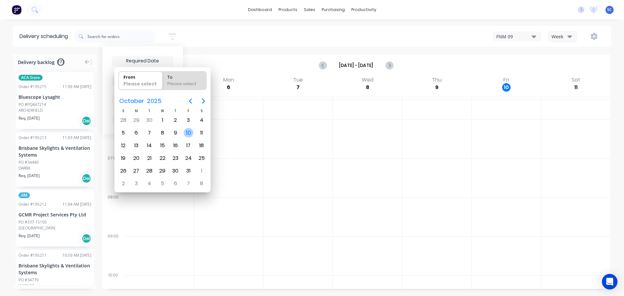
click at [186, 133] on div "10" at bounding box center [189, 133] width 10 height 10
type input "[DATE]"
radio input "false"
radio input "true"
click at [187, 133] on div "10" at bounding box center [189, 133] width 10 height 10
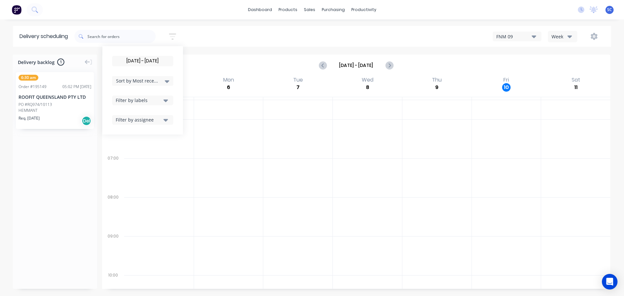
click at [136, 63] on input "[DATE] - [DATE]" at bounding box center [143, 61] width 60 height 10
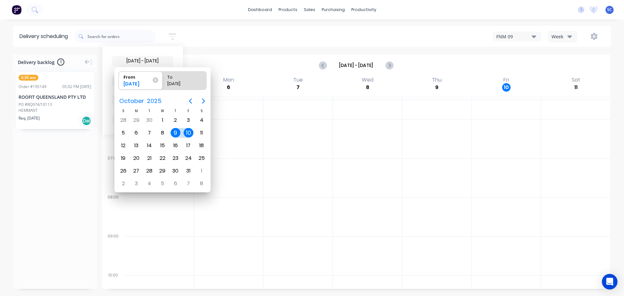
click at [187, 129] on div "10" at bounding box center [189, 133] width 10 height 10
type input "[DATE] - [DATE]"
radio input "false"
radio input "true"
click at [36, 108] on div "HEMMANT" at bounding box center [55, 111] width 73 height 6
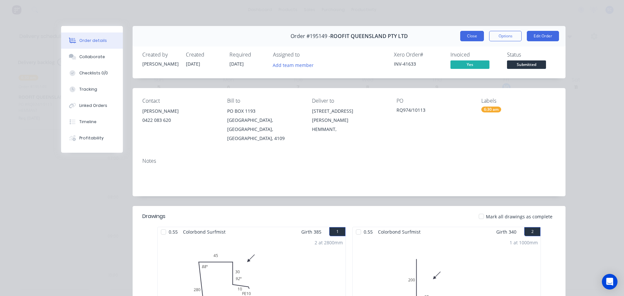
click at [472, 36] on button "Close" at bounding box center [473, 36] width 24 height 10
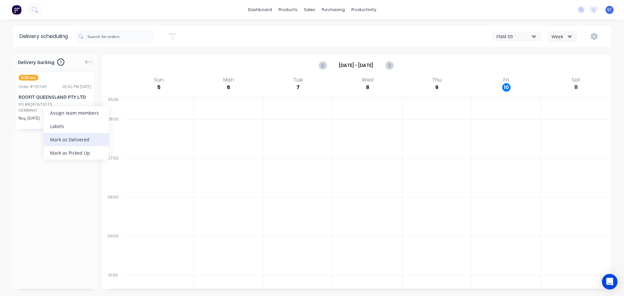
click at [67, 138] on div "Mark as Delivered" at bounding box center [76, 139] width 65 height 13
